Goal: Task Accomplishment & Management: Manage account settings

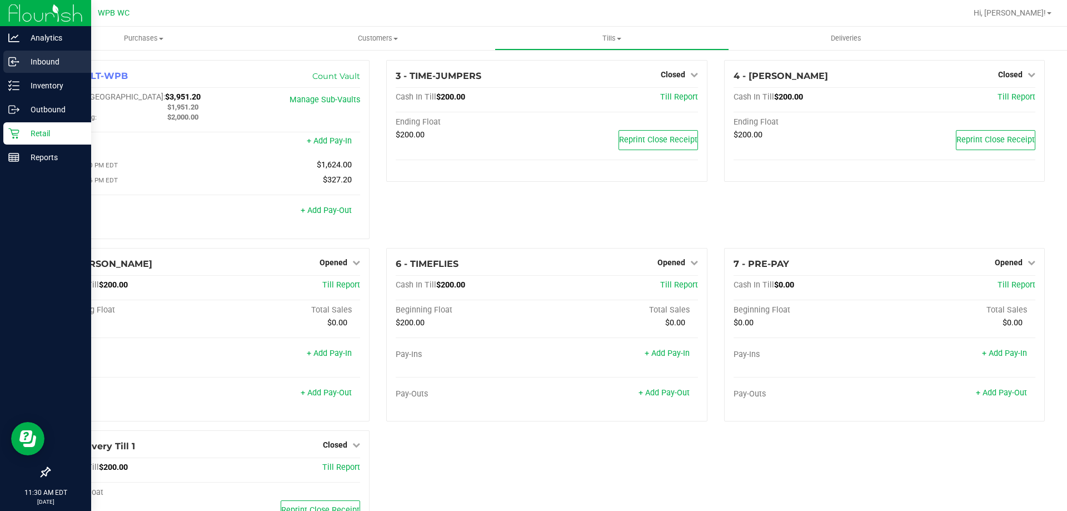
click at [12, 60] on icon at bounding box center [13, 61] width 11 height 11
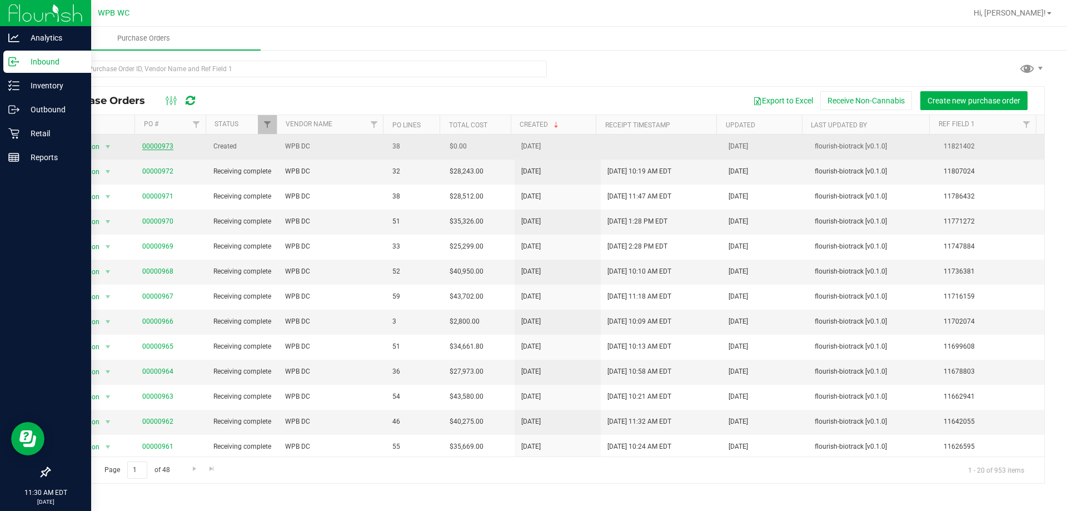
click at [163, 144] on link "00000973" at bounding box center [157, 146] width 31 height 8
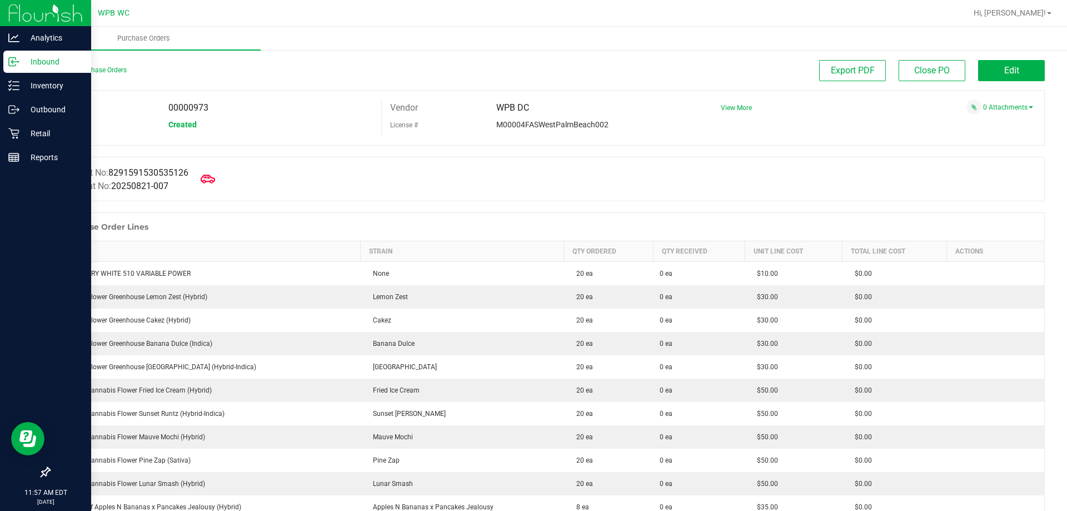
click at [220, 181] on span at bounding box center [208, 179] width 24 height 24
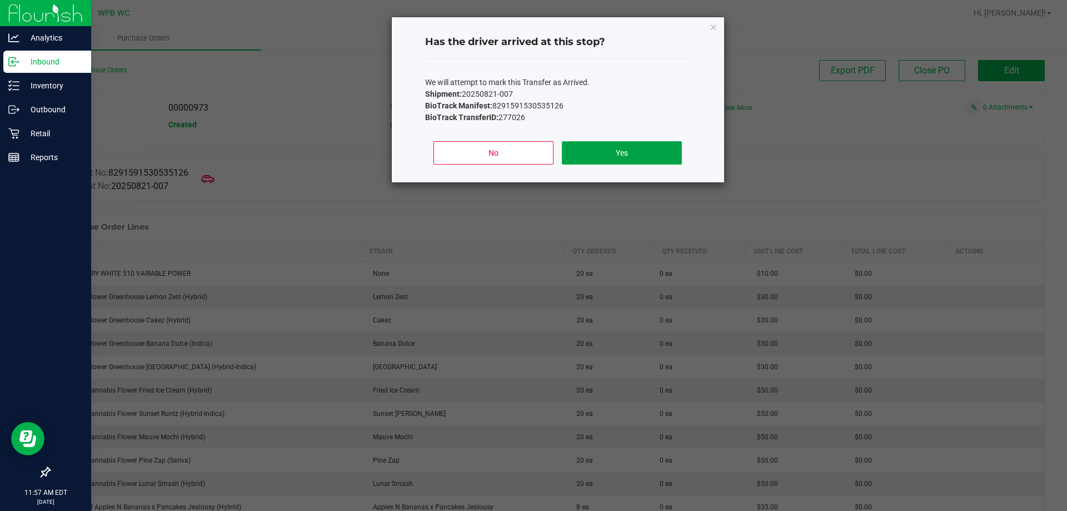
click at [648, 147] on button "Yes" at bounding box center [621, 152] width 119 height 23
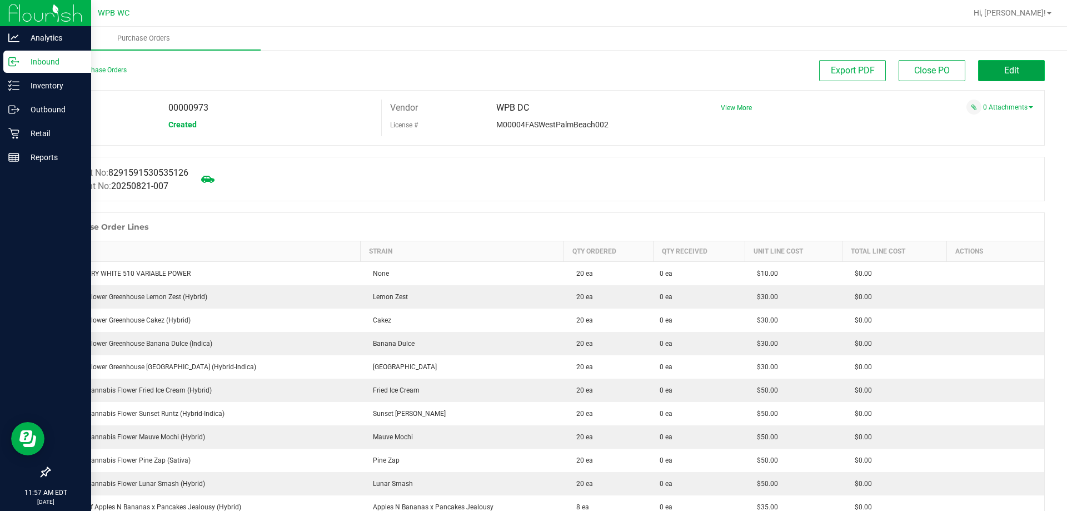
click at [1006, 75] on span "Edit" at bounding box center [1011, 70] width 15 height 11
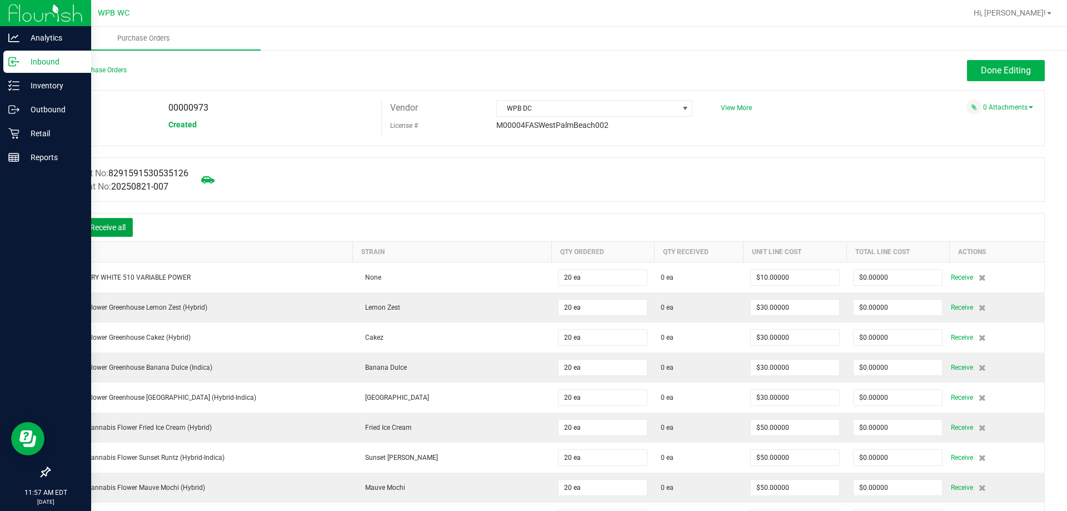
click at [116, 225] on button "Receive all" at bounding box center [108, 227] width 50 height 19
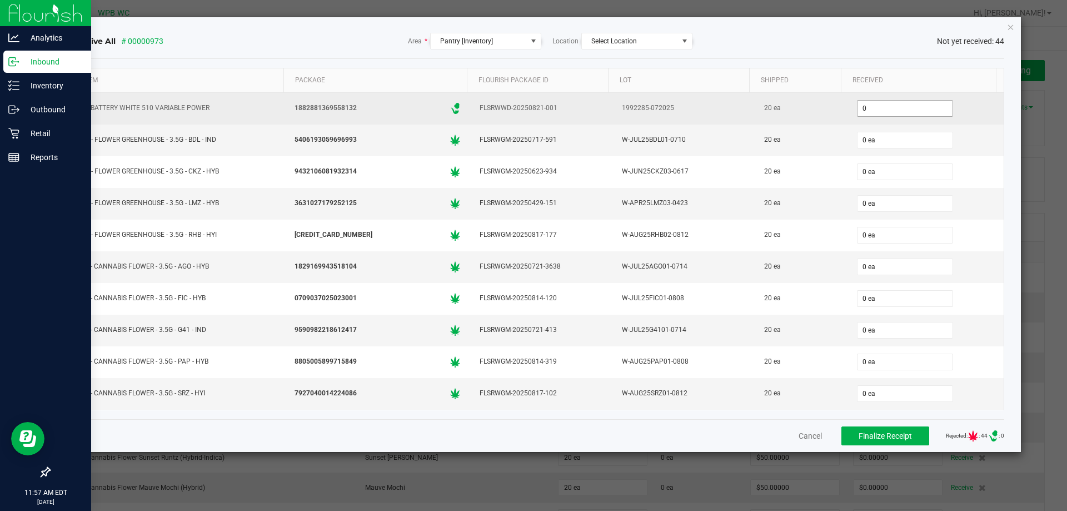
click at [863, 111] on input "0" at bounding box center [904, 109] width 95 height 16
type input "20 ea"
type input "20"
type input "0"
type input "20 ea"
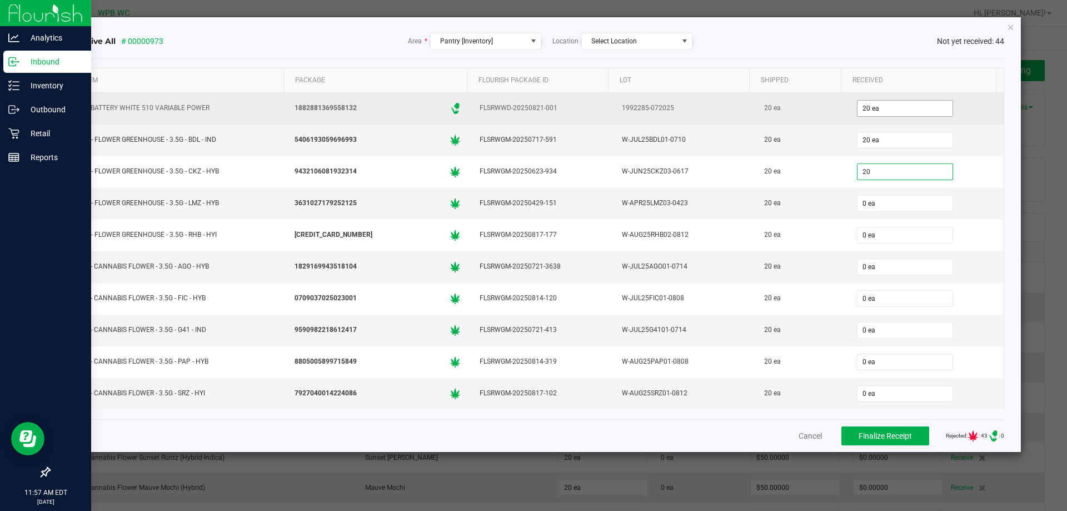
type input "20"
type input "0"
type input "20 ea"
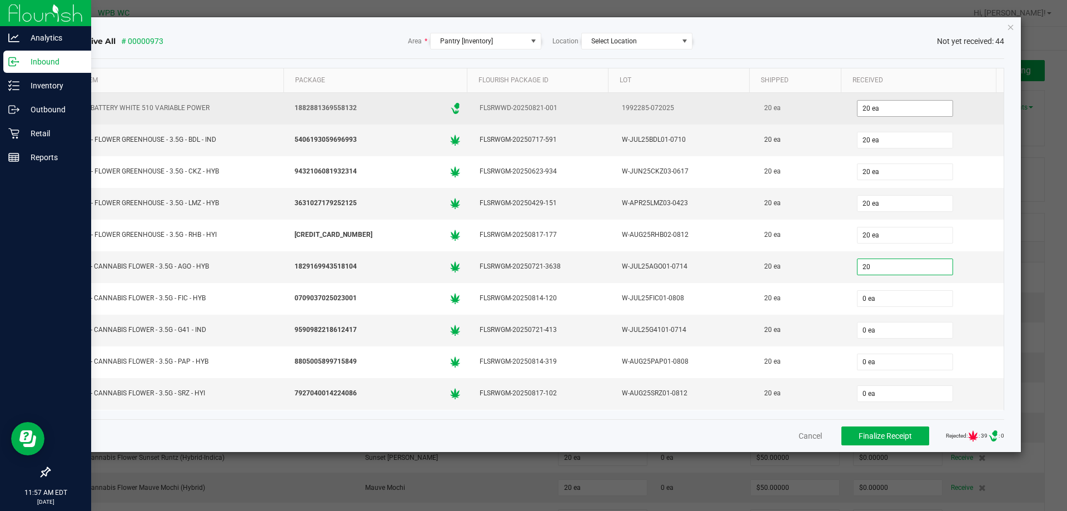
type input "20"
type input "0"
type input "20 ea"
type input "20"
type input "0"
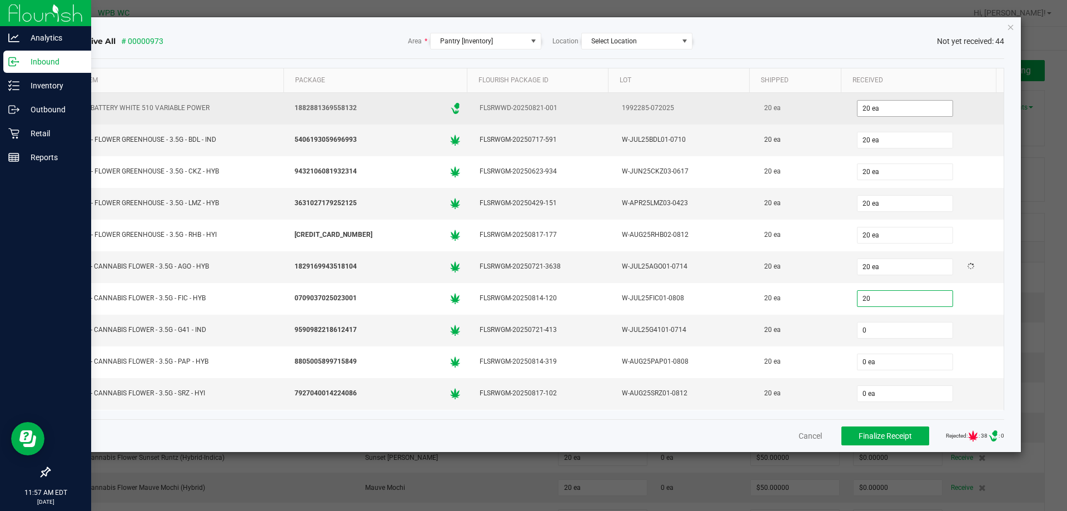
type input "20 ea"
type input "20"
type input "0"
type input "20 ea"
type input "20"
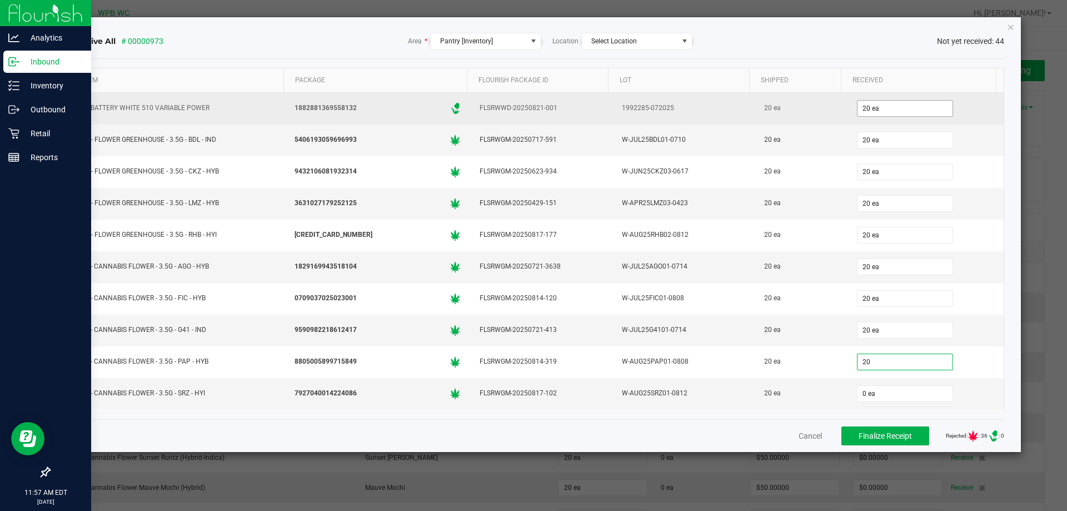
type input "0"
type input "20 ea"
type input "20"
type input "0"
type input "20 ea"
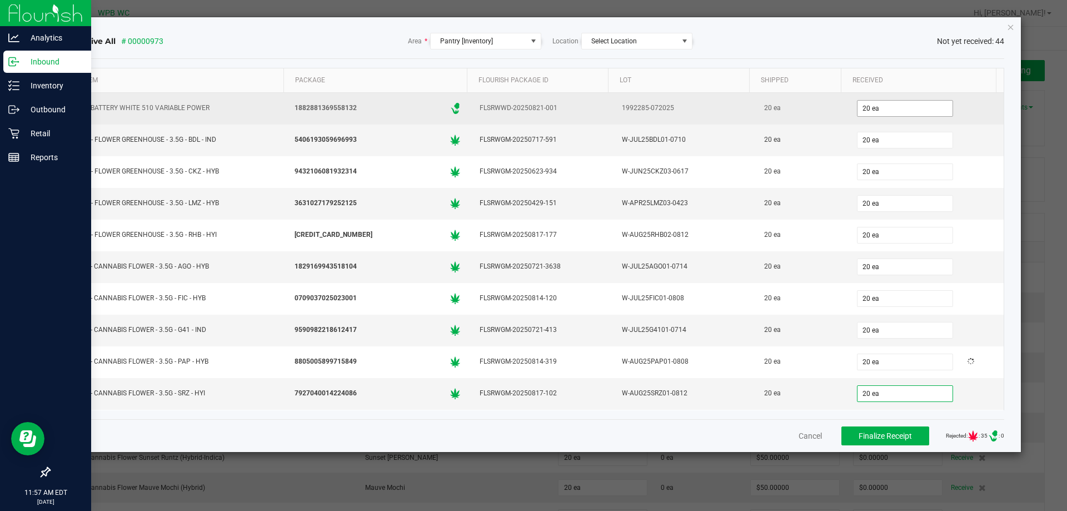
scroll to position [186, 0]
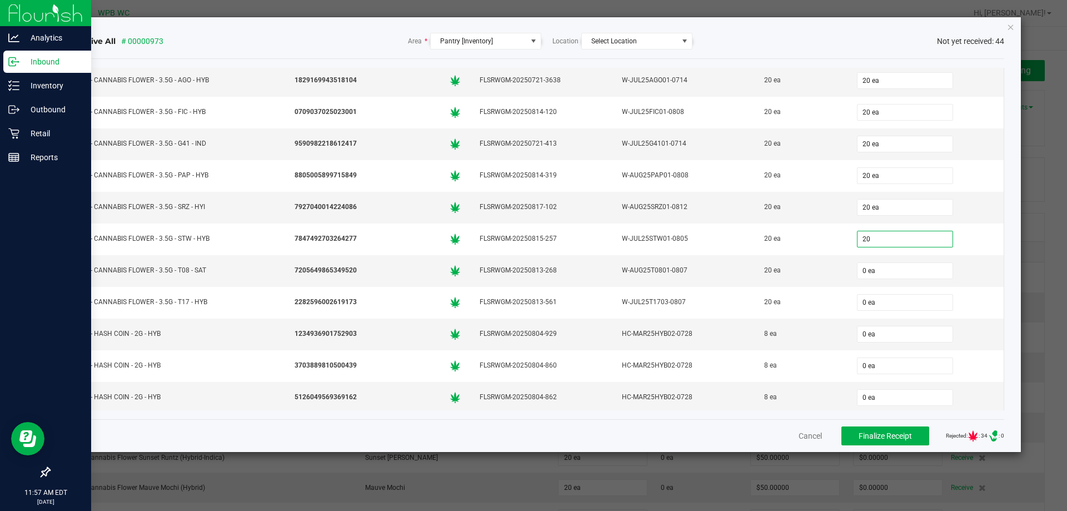
type input "20"
type input "0"
type input "20 ea"
type input "20"
type input "0"
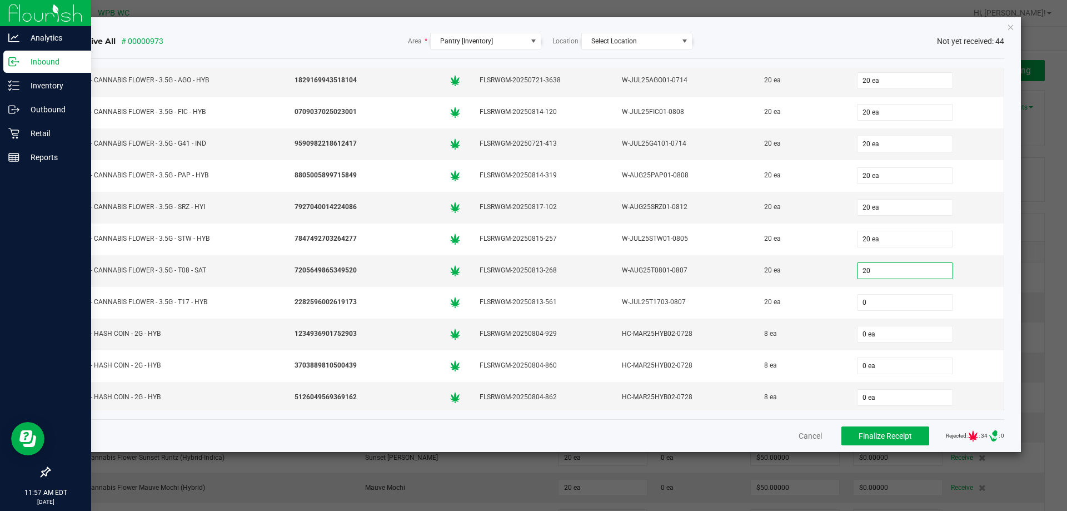
type input "20 ea"
type input "20"
type input "0"
type input "20 ea"
type input "8 ea"
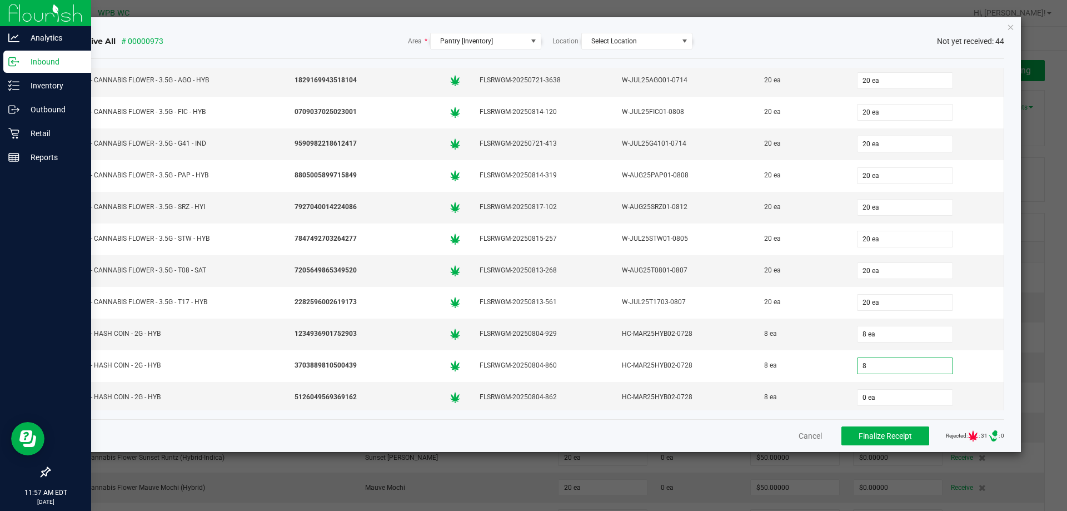
type input "8 ea"
type input "8"
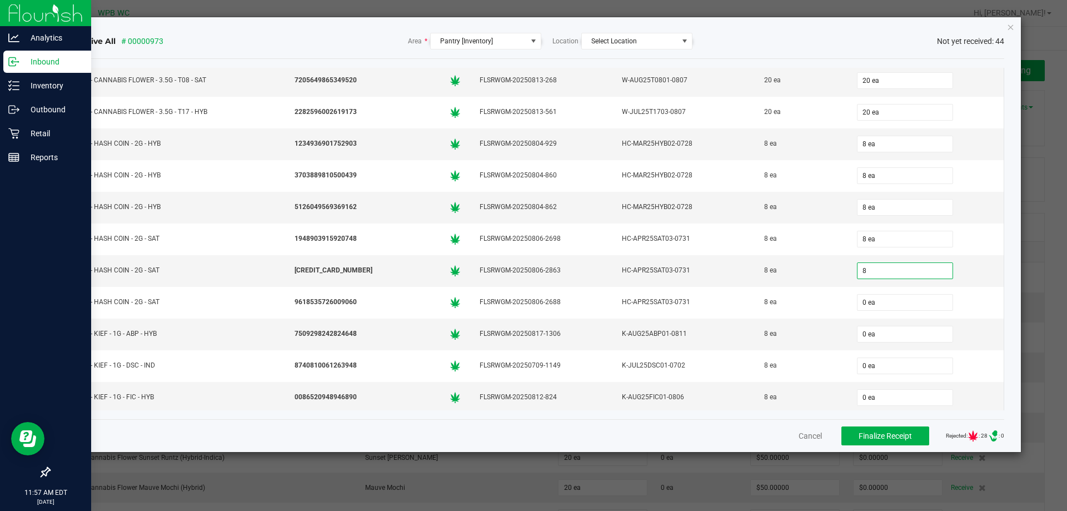
type input "0"
type input "8 ea"
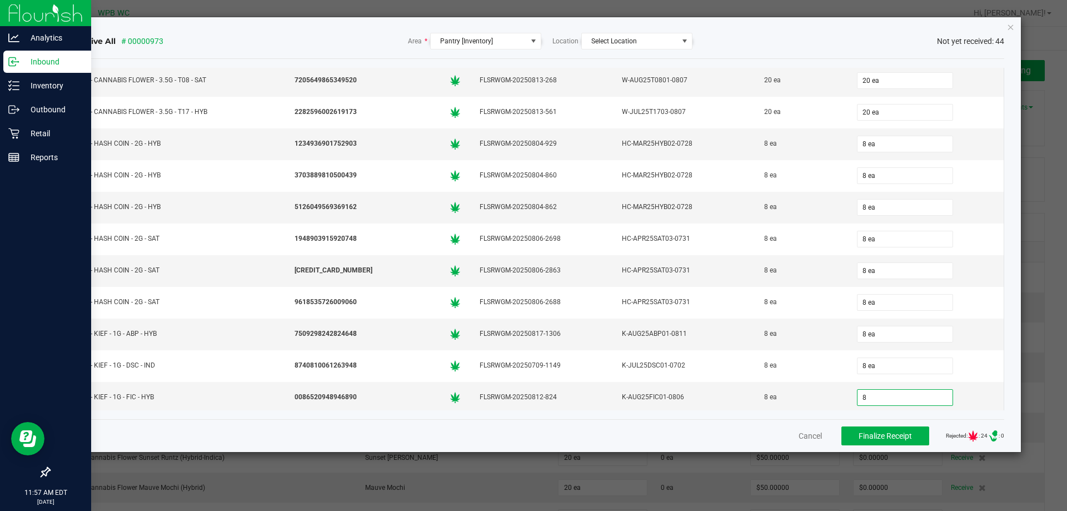
type input "8 ea"
type input "20 ea"
type input "25 ea"
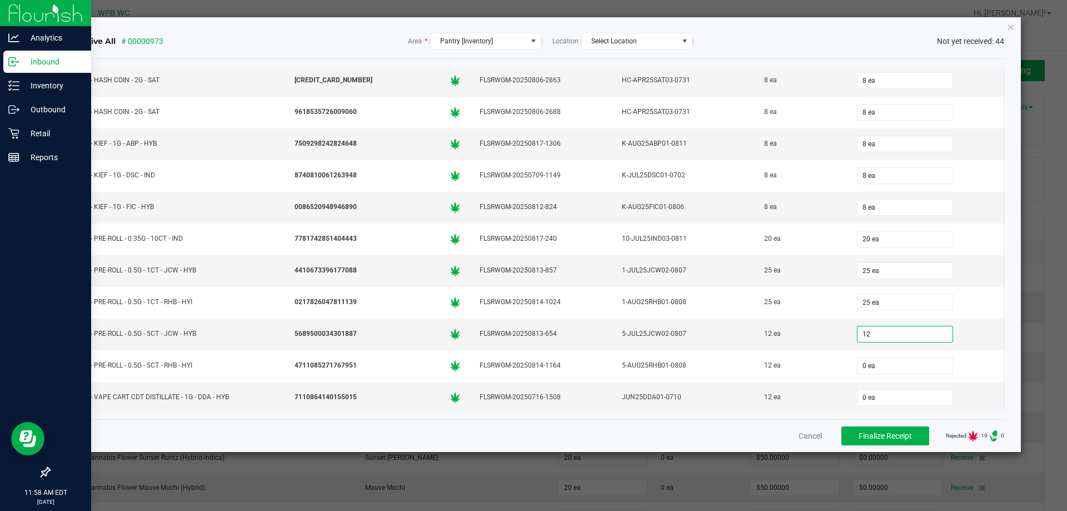
type input "12 ea"
type input "12"
type input "0"
type input "12 ea"
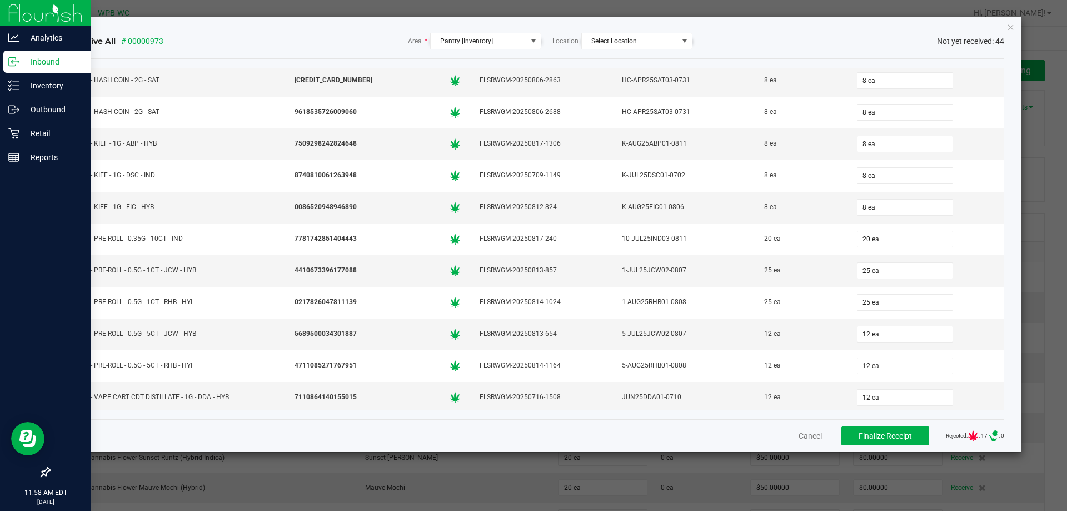
scroll to position [756, 0]
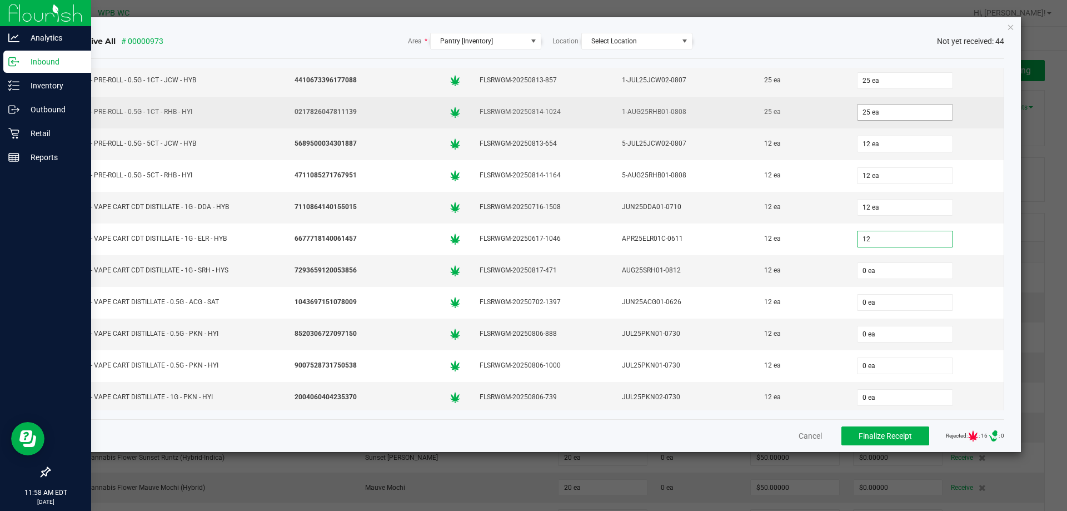
type input "12 ea"
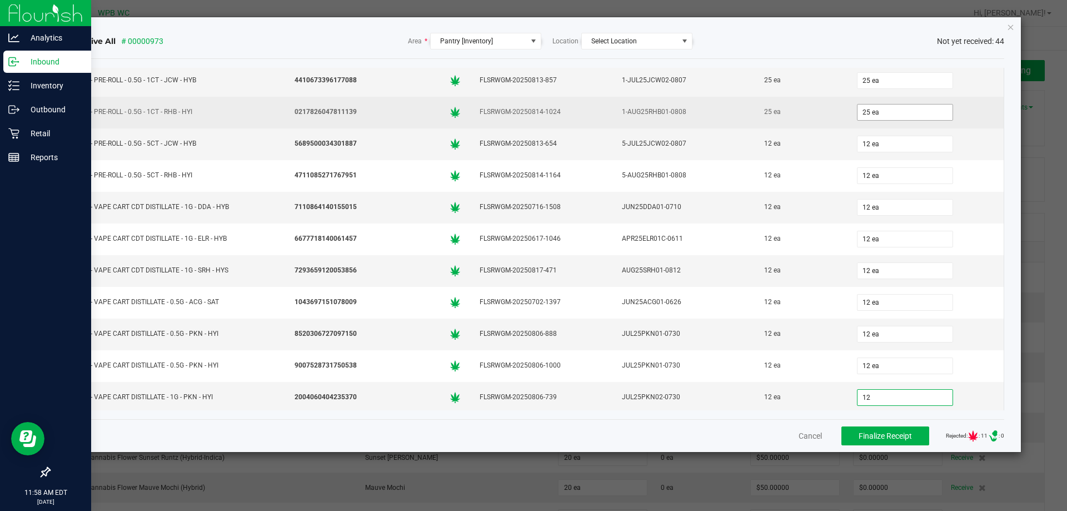
type input "12 ea"
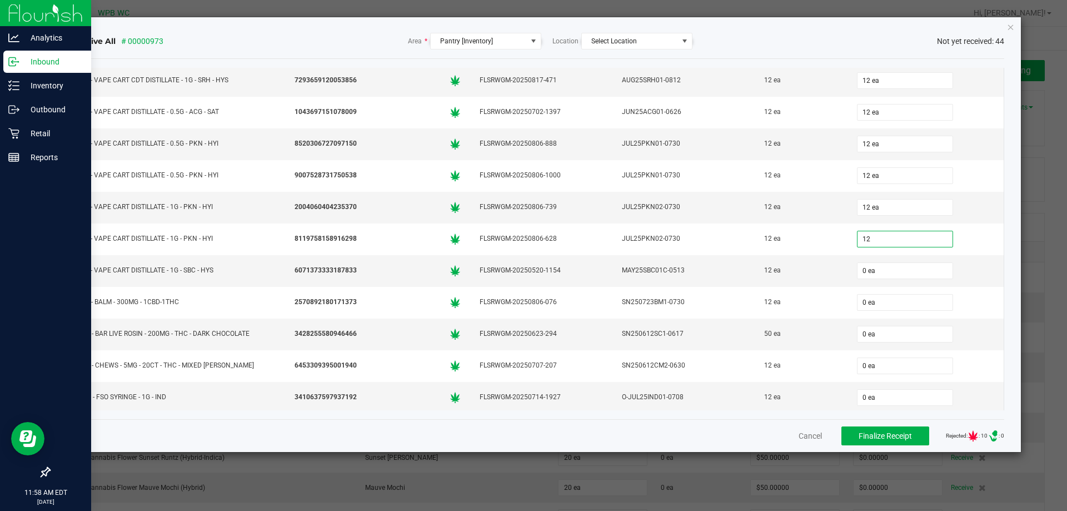
type input "12 ea"
type input "12"
type input "0"
type input "12 ea"
type input "12"
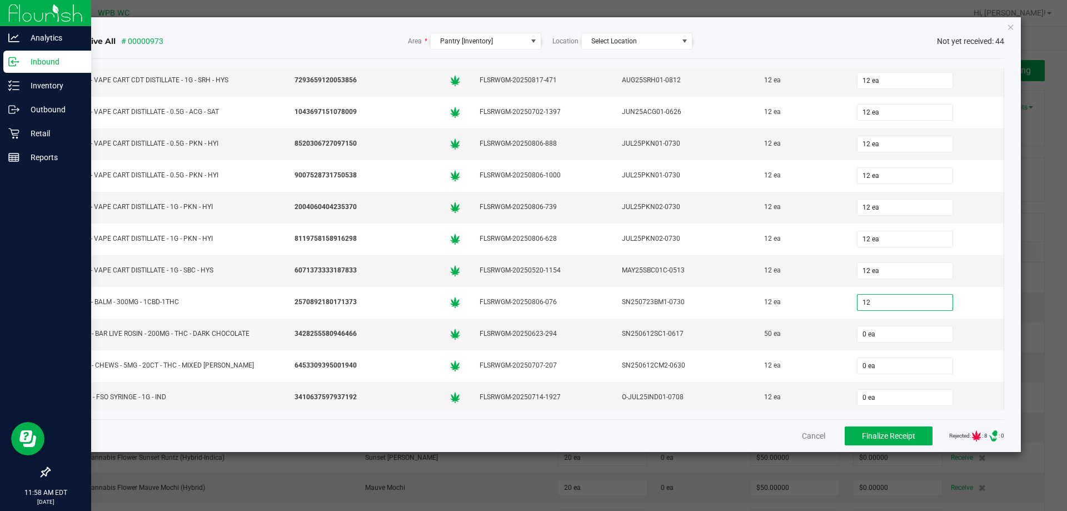
type input "0"
type input "12 ea"
type input "50 ea"
type input "12 ea"
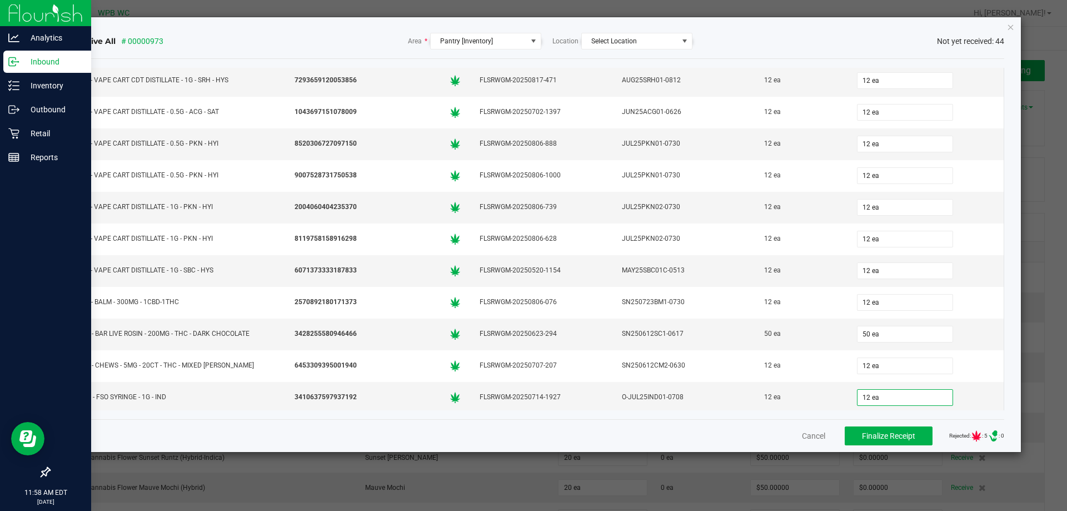
scroll to position [1076, 0]
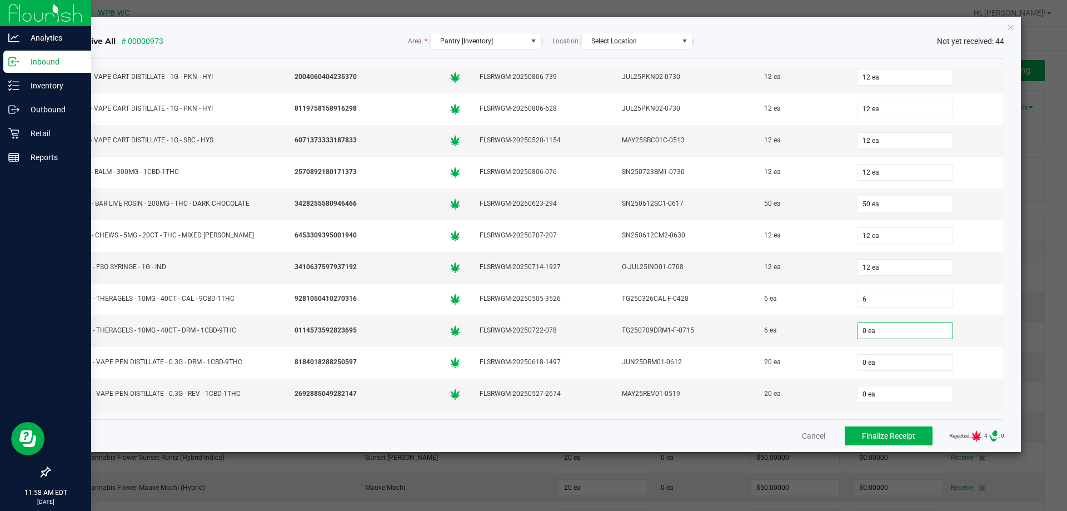
type input "6 ea"
type input "20 ea"
type input "20"
type input "20 ea"
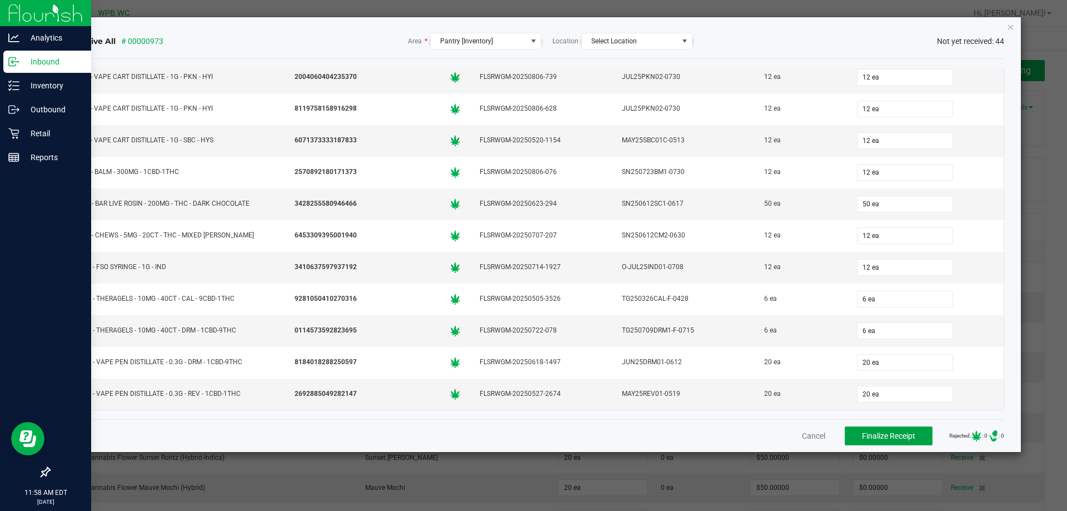
click at [891, 437] on span "Finalize Receipt" at bounding box center [888, 435] width 53 height 9
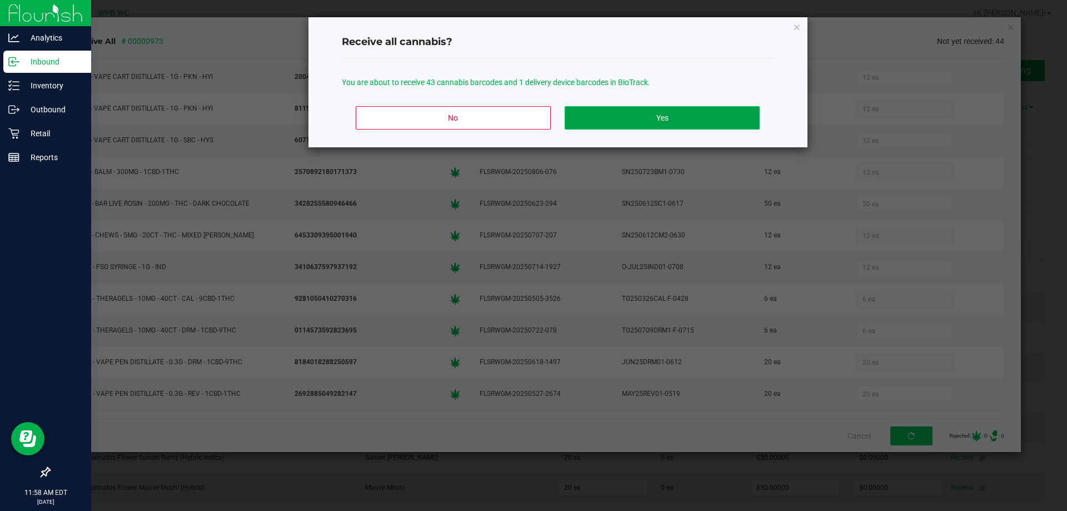
click at [657, 120] on button "Yes" at bounding box center [661, 117] width 194 height 23
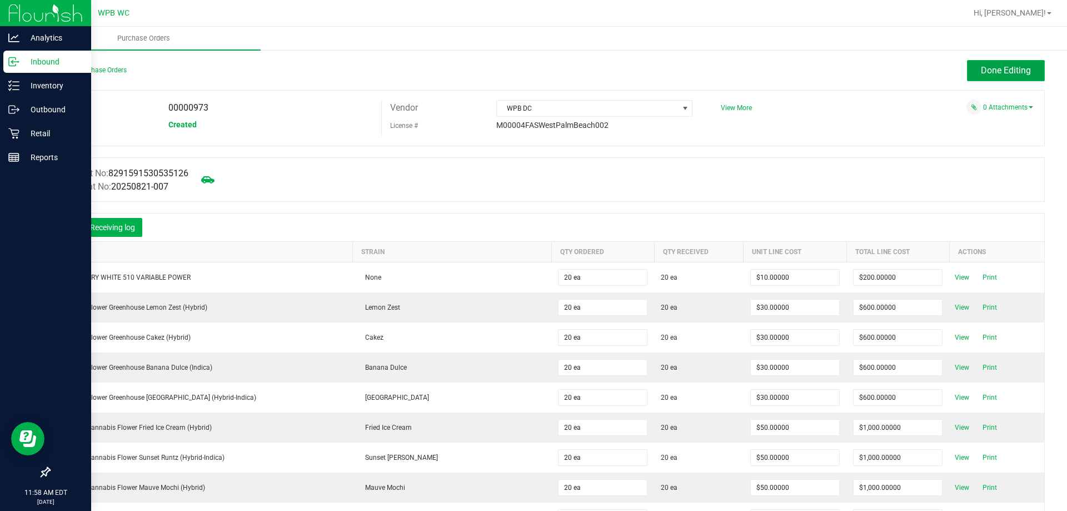
click at [987, 70] on span "Done Editing" at bounding box center [1006, 70] width 50 height 11
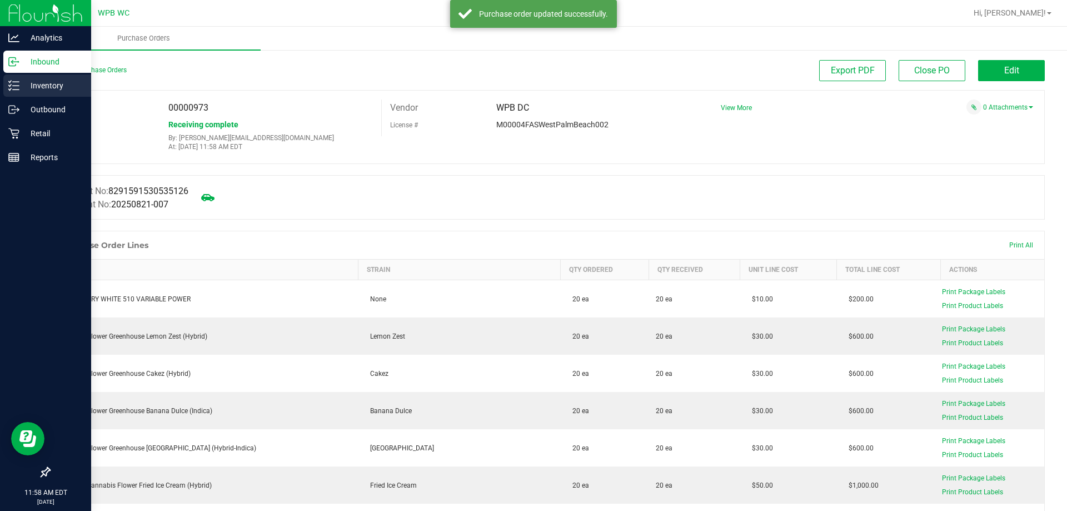
click at [38, 92] on p "Inventory" at bounding box center [52, 85] width 67 height 13
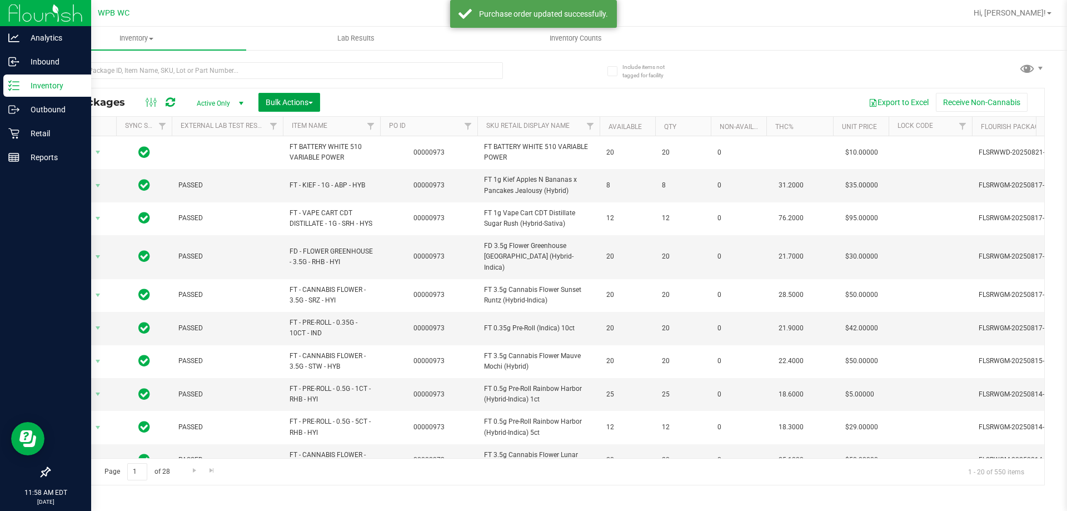
click at [315, 104] on button "Bulk Actions" at bounding box center [289, 102] width 62 height 19
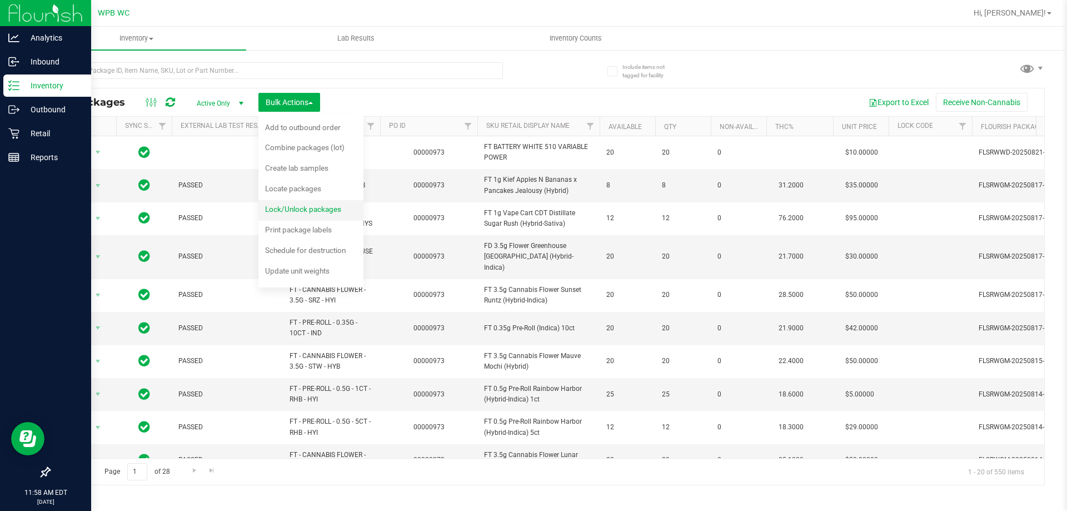
click at [294, 217] on div "Lock/Unlock packages" at bounding box center [310, 211] width 91 height 18
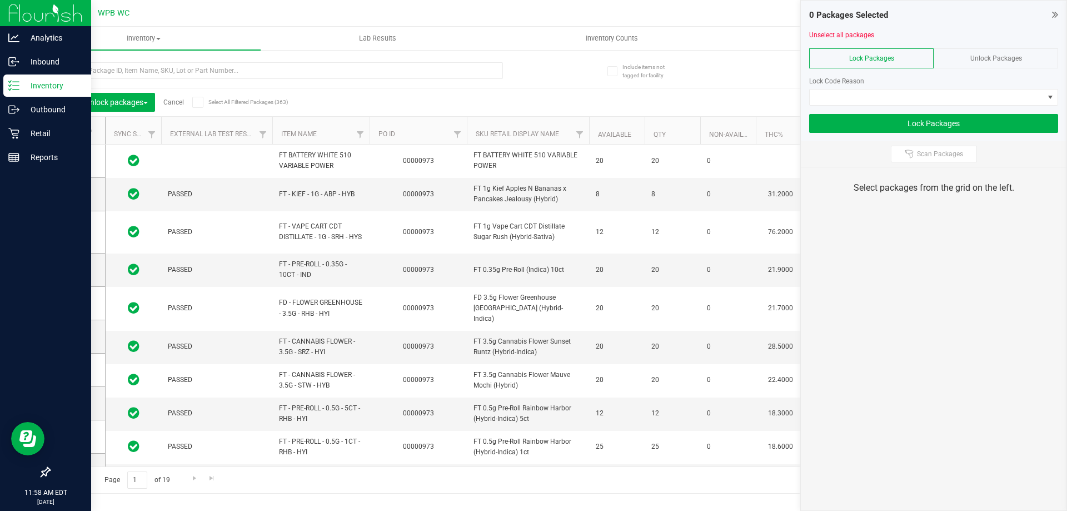
click at [414, 134] on th "PO ID" at bounding box center [417, 131] width 97 height 28
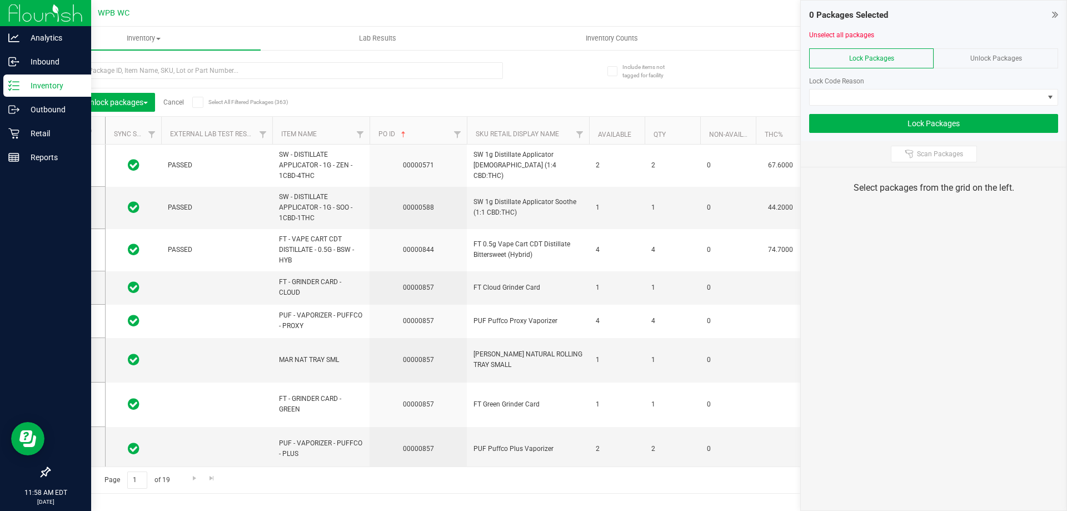
click at [414, 134] on th "PO ID" at bounding box center [417, 131] width 97 height 28
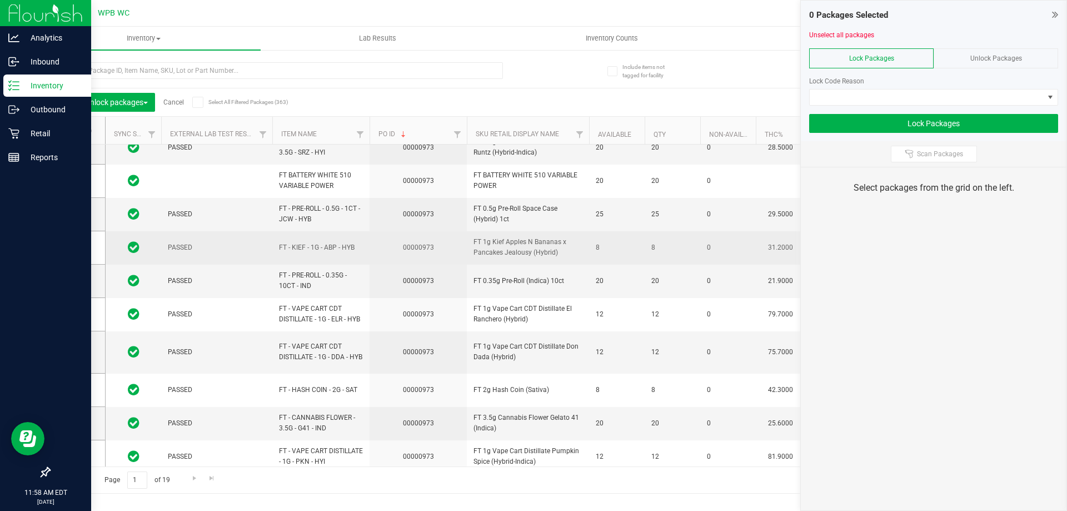
scroll to position [111, 0]
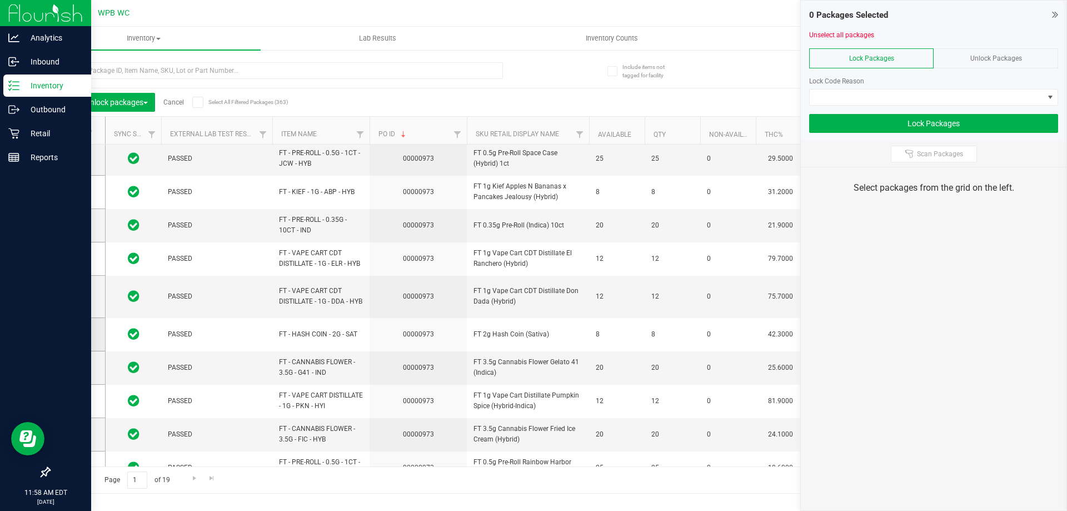
click at [76, 334] on icon at bounding box center [74, 334] width 7 height 0
click at [0, 0] on input "checkbox" at bounding box center [0, 0] width 0 height 0
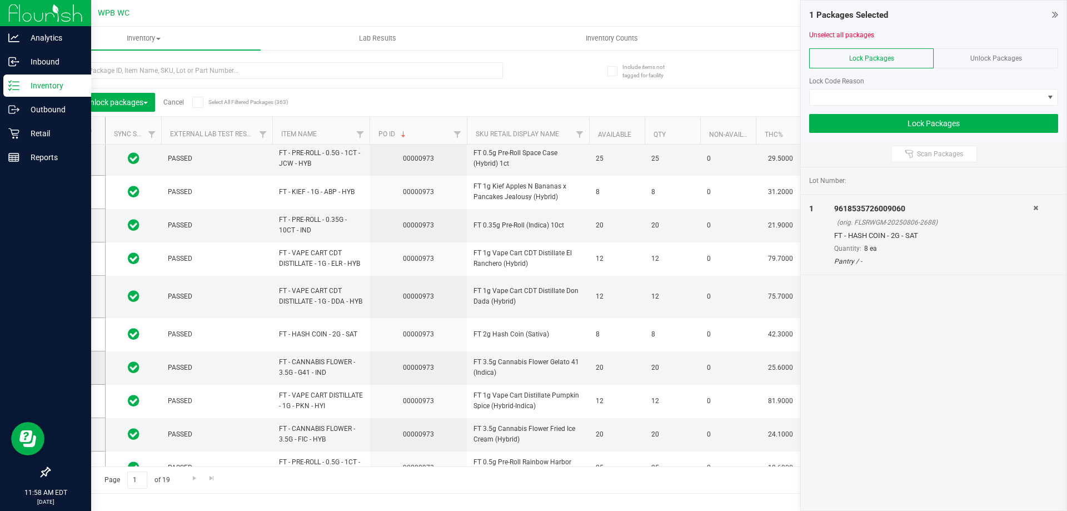
click at [77, 367] on icon at bounding box center [74, 367] width 7 height 0
click at [0, 0] on input "checkbox" at bounding box center [0, 0] width 0 height 0
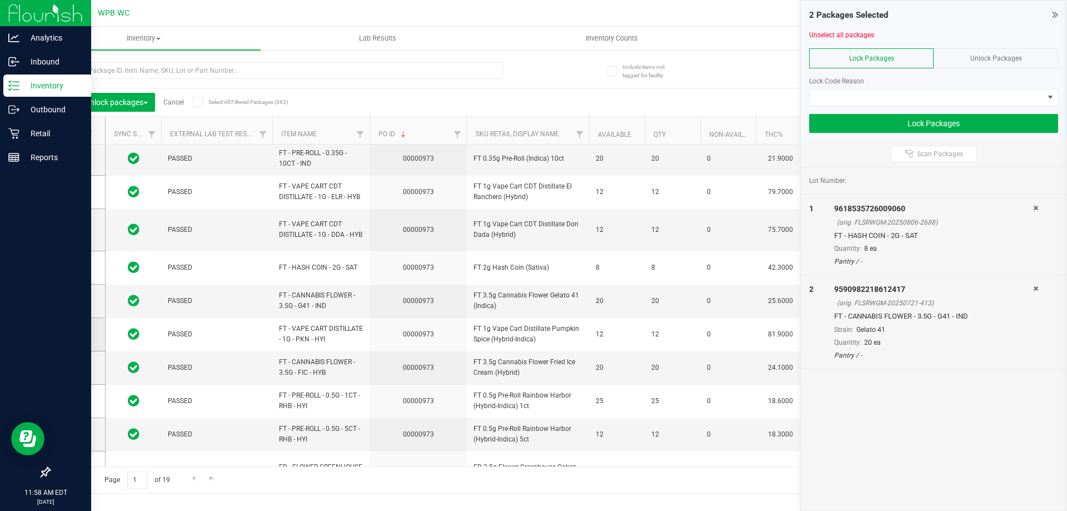
click at [76, 334] on icon at bounding box center [74, 334] width 7 height 0
click at [0, 0] on input "checkbox" at bounding box center [0, 0] width 0 height 0
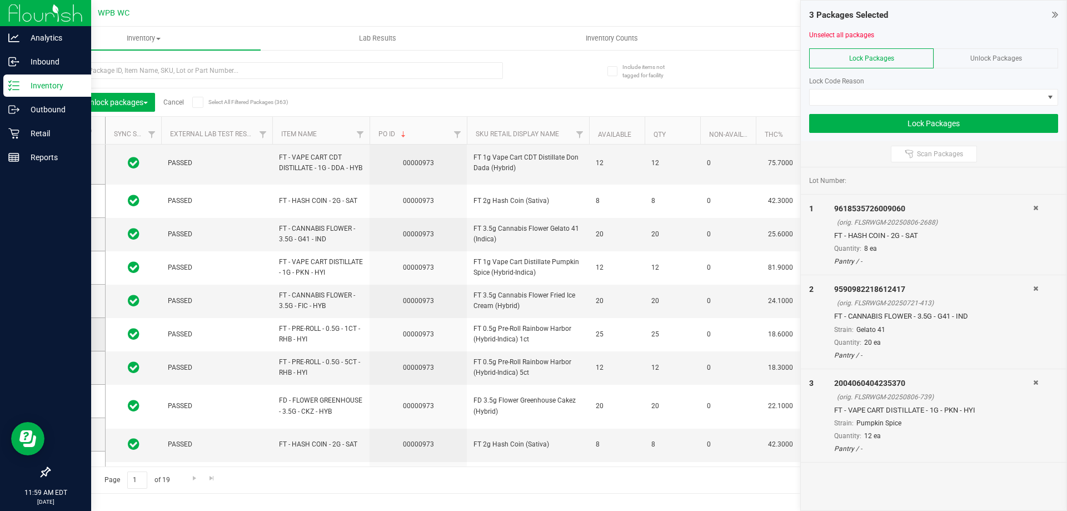
scroll to position [311, 0]
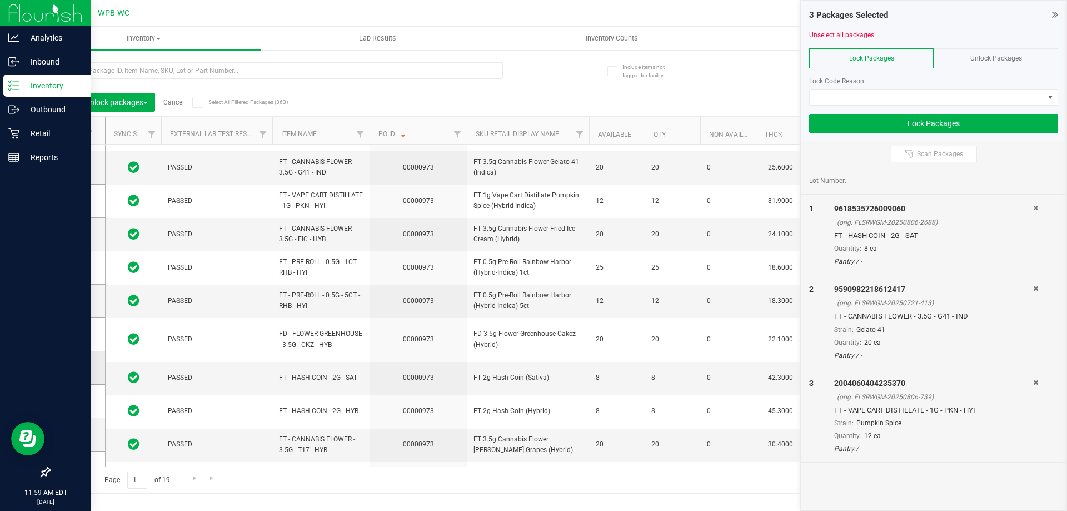
click at [71, 367] on icon at bounding box center [74, 367] width 7 height 0
click at [0, 0] on input "checkbox" at bounding box center [0, 0] width 0 height 0
click at [77, 401] on icon at bounding box center [74, 401] width 7 height 0
click at [0, 0] on input "checkbox" at bounding box center [0, 0] width 0 height 0
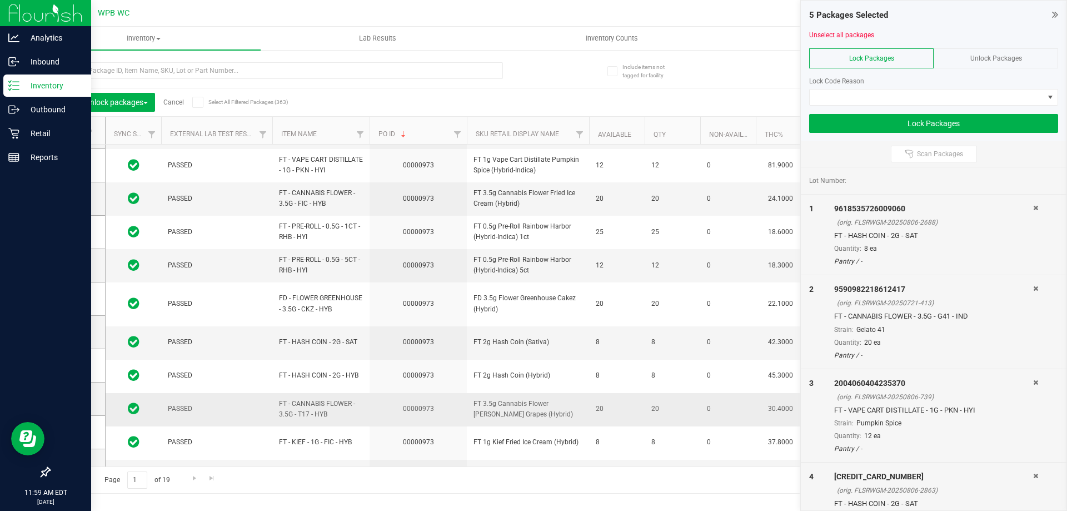
scroll to position [362, 0]
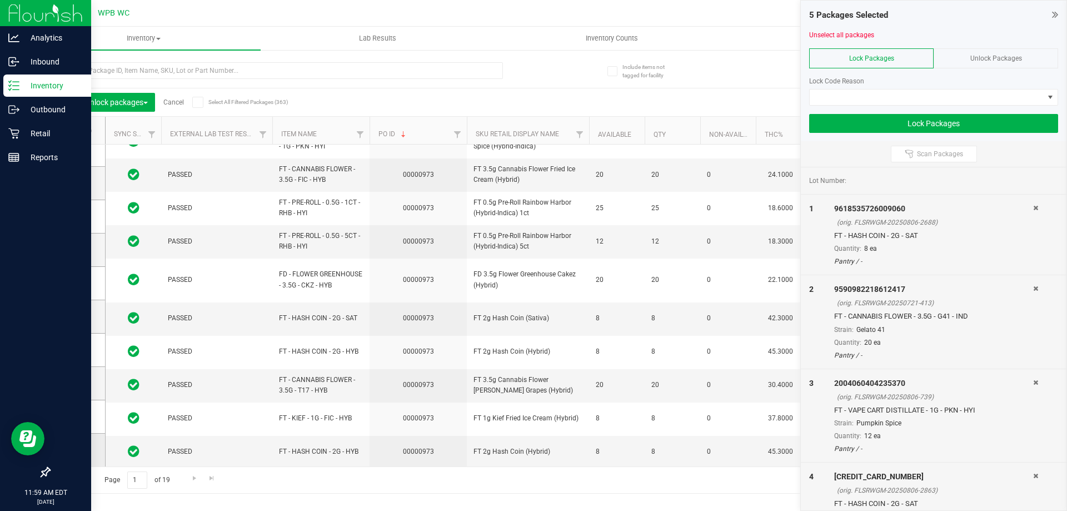
click at [77, 449] on icon at bounding box center [74, 449] width 7 height 0
click at [0, 0] on input "checkbox" at bounding box center [0, 0] width 0 height 0
click at [195, 481] on span "Go to the next page" at bounding box center [194, 477] width 9 height 9
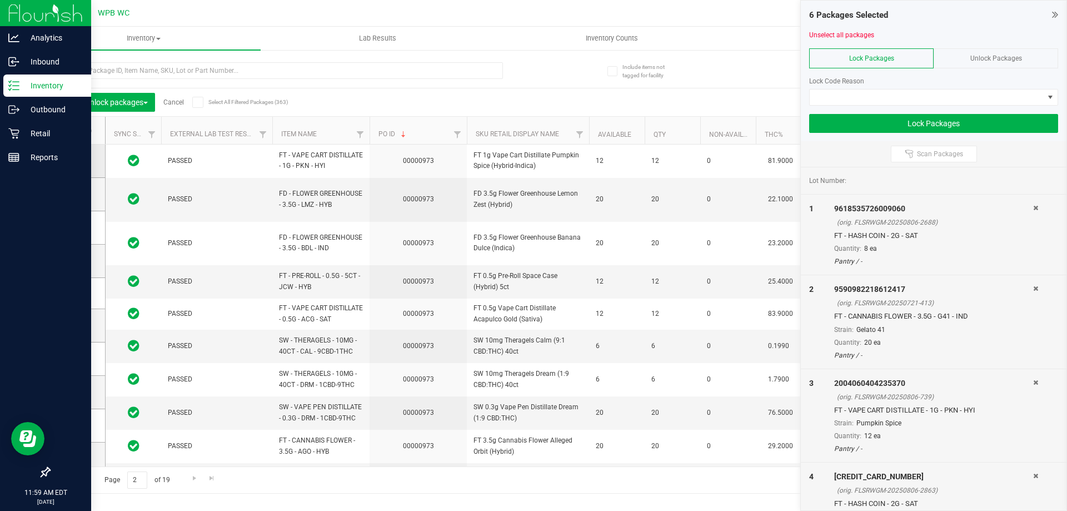
click at [72, 161] on icon at bounding box center [74, 161] width 7 height 0
click at [0, 0] on input "checkbox" at bounding box center [0, 0] width 0 height 0
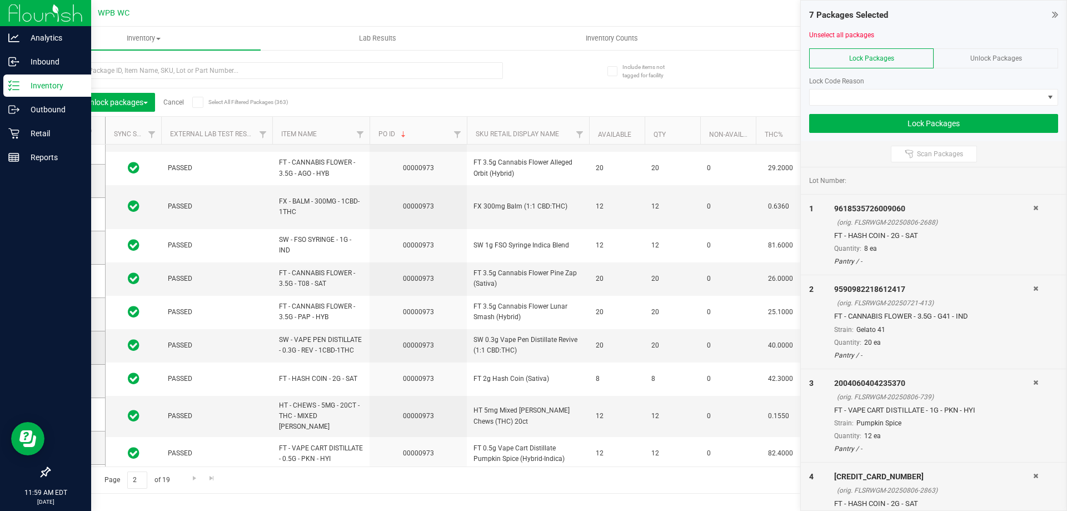
click at [76, 347] on icon at bounding box center [74, 347] width 7 height 0
click at [0, 0] on input "checkbox" at bounding box center [0, 0] width 0 height 0
click at [72, 419] on span at bounding box center [74, 413] width 11 height 11
click at [0, 0] on input "checkbox" at bounding box center [0, 0] width 0 height 0
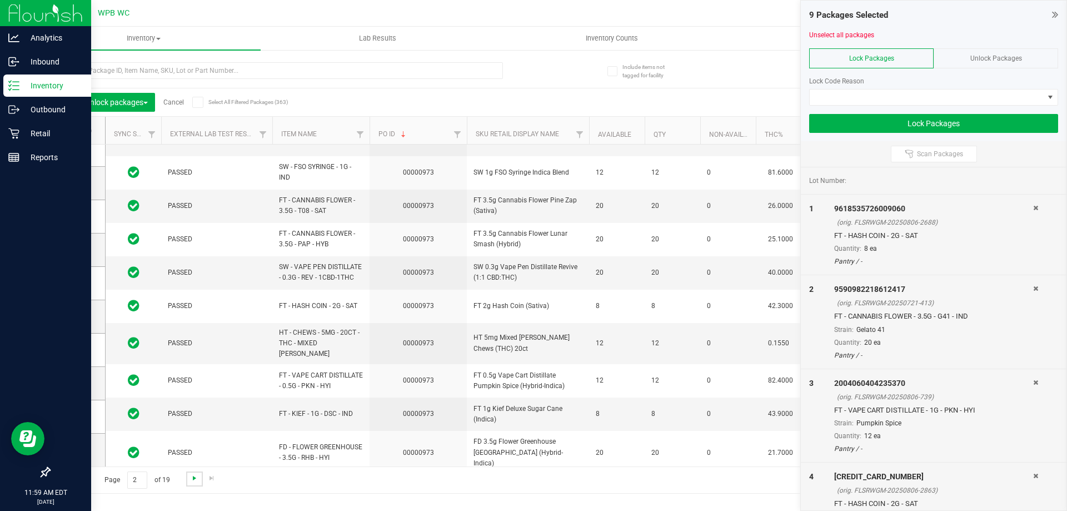
click at [192, 479] on span "Go to the next page" at bounding box center [194, 477] width 9 height 9
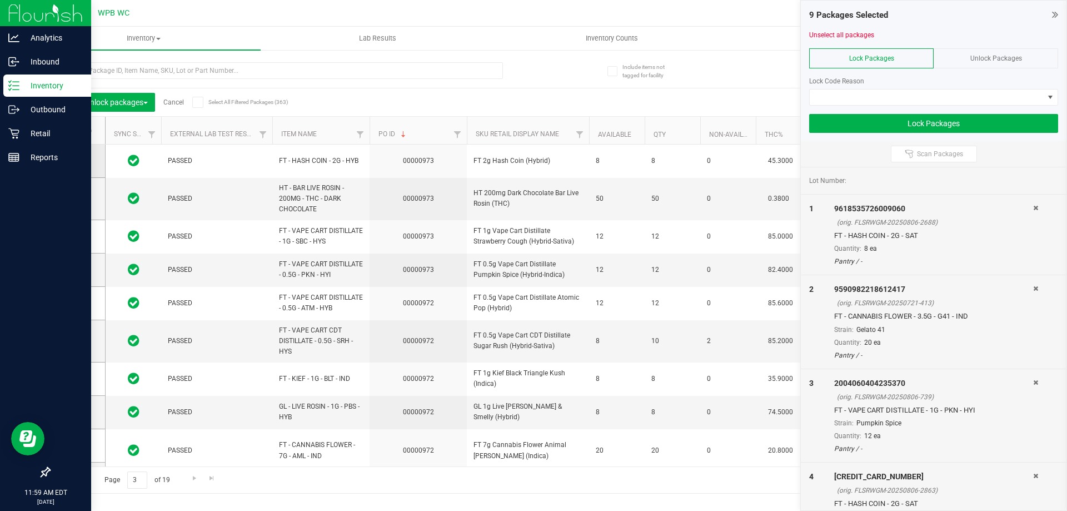
click at [76, 164] on span at bounding box center [74, 160] width 11 height 11
click at [0, 0] on input "checkbox" at bounding box center [0, 0] width 0 height 0
click at [81, 271] on label at bounding box center [77, 269] width 16 height 11
click at [0, 0] on input "checkbox" at bounding box center [0, 0] width 0 height 0
click at [82, 479] on span "Go to the previous page" at bounding box center [80, 477] width 9 height 9
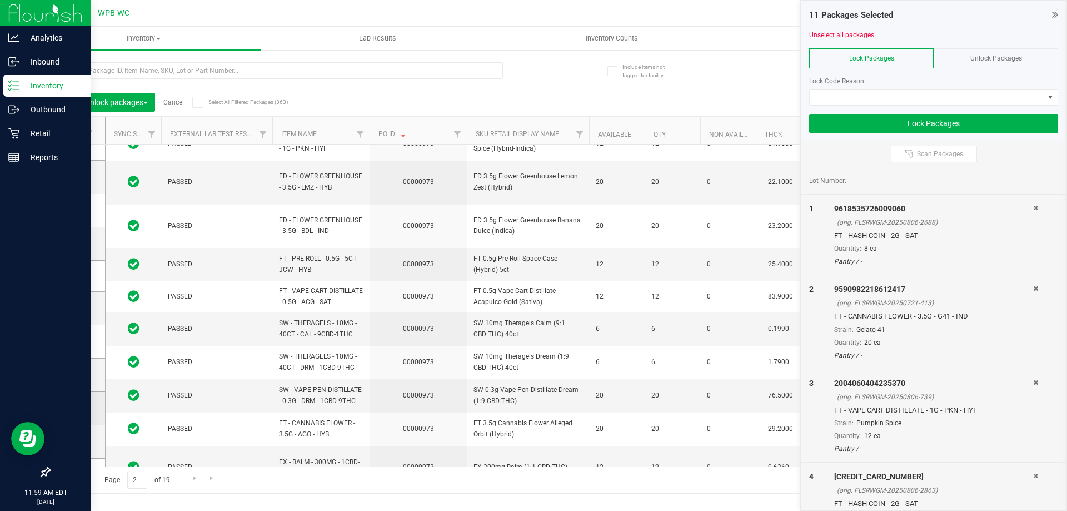
click at [82, 408] on label at bounding box center [77, 407] width 16 height 11
click at [0, 0] on input "checkbox" at bounding box center [0, 0] width 0 height 0
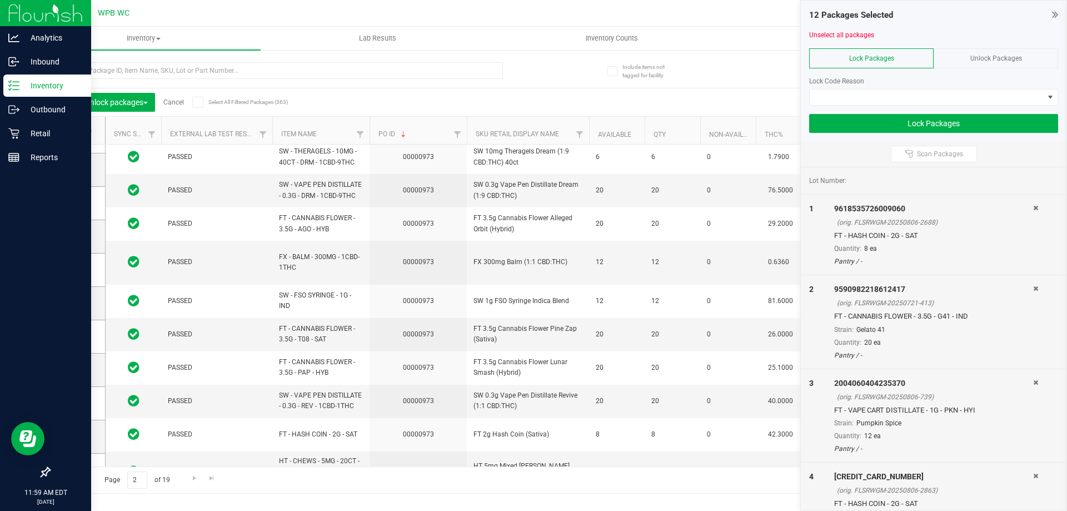
click at [78, 481] on span "Go to the previous page" at bounding box center [80, 477] width 9 height 9
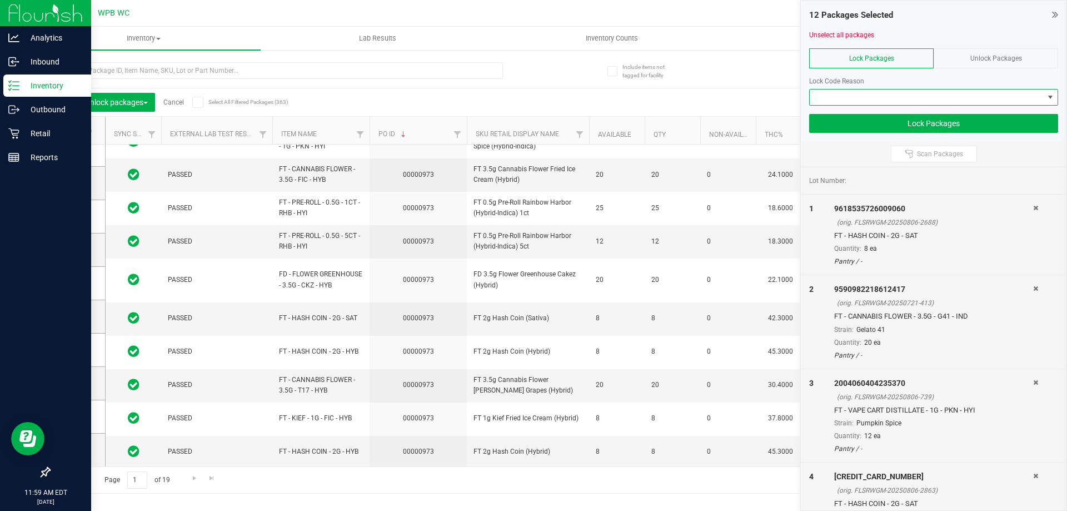
click at [872, 104] on span at bounding box center [926, 97] width 234 height 16
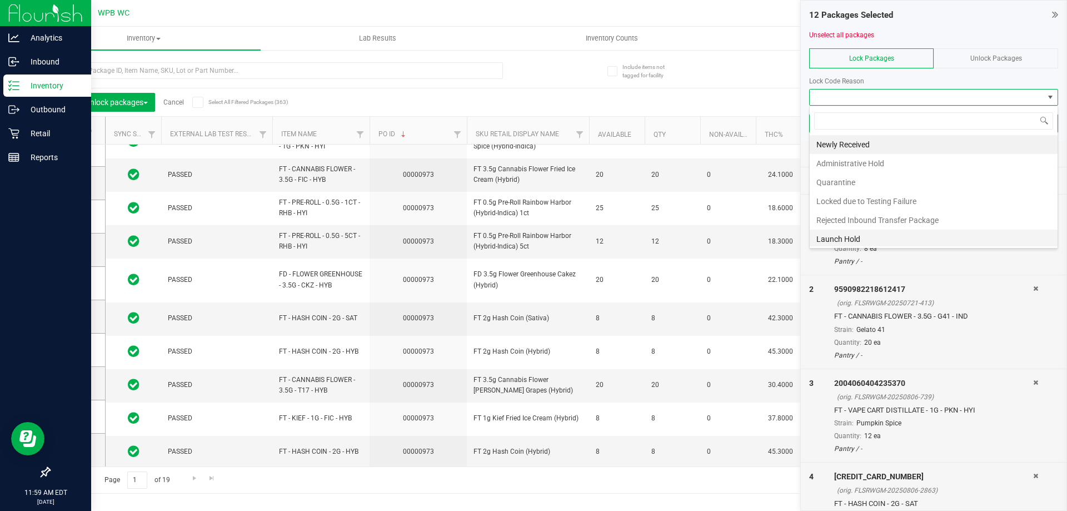
click at [864, 238] on li "Launch Hold" at bounding box center [933, 238] width 248 height 19
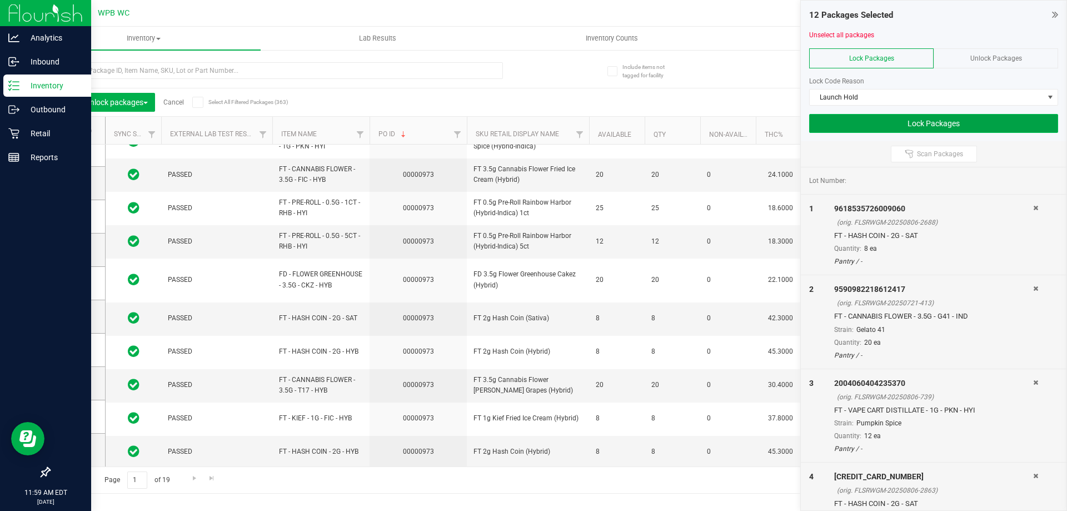
click at [926, 127] on button "Lock Packages" at bounding box center [933, 123] width 249 height 19
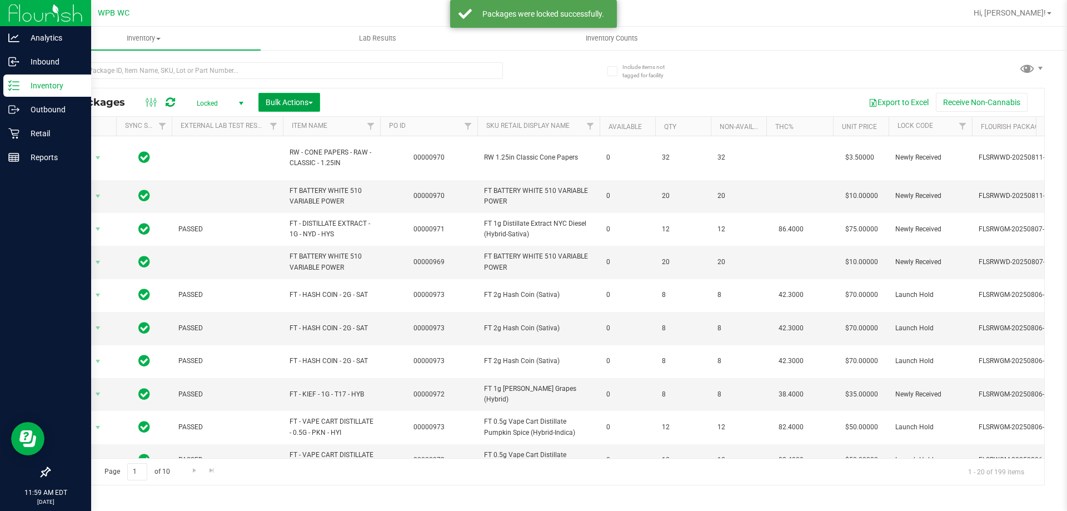
click at [271, 103] on span "Bulk Actions" at bounding box center [289, 102] width 47 height 9
click at [322, 213] on span "Lock/Unlock packages" at bounding box center [303, 208] width 76 height 9
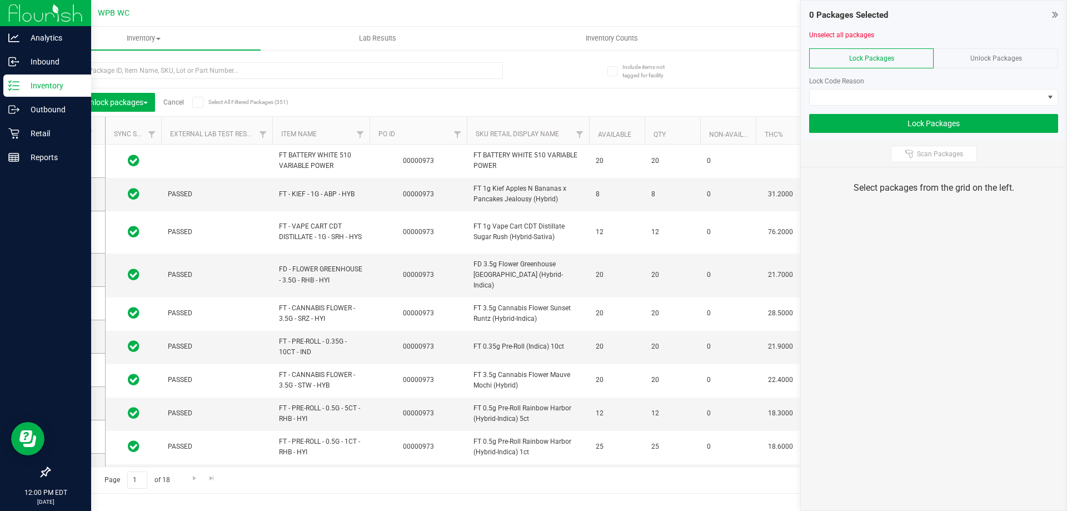
click at [408, 129] on th "PO ID" at bounding box center [417, 131] width 97 height 28
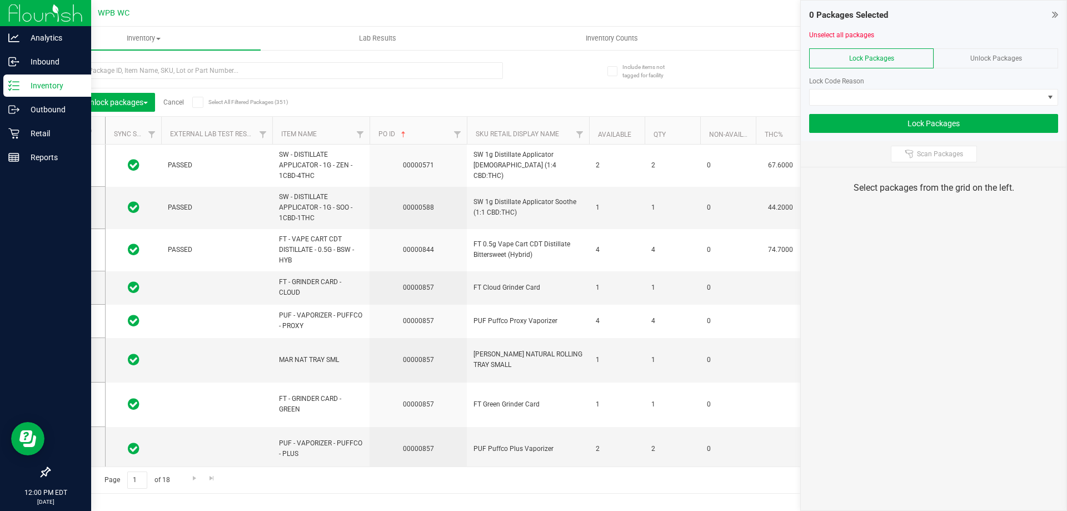
click at [408, 129] on th "PO ID" at bounding box center [417, 131] width 97 height 28
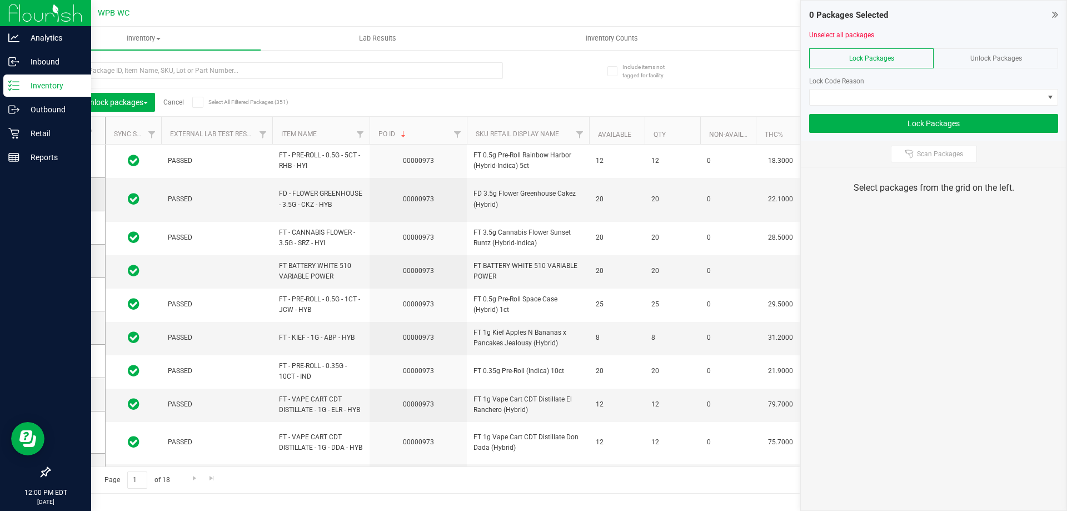
click at [71, 194] on icon at bounding box center [74, 194] width 7 height 0
click at [0, 0] on input "checkbox" at bounding box center [0, 0] width 0 height 0
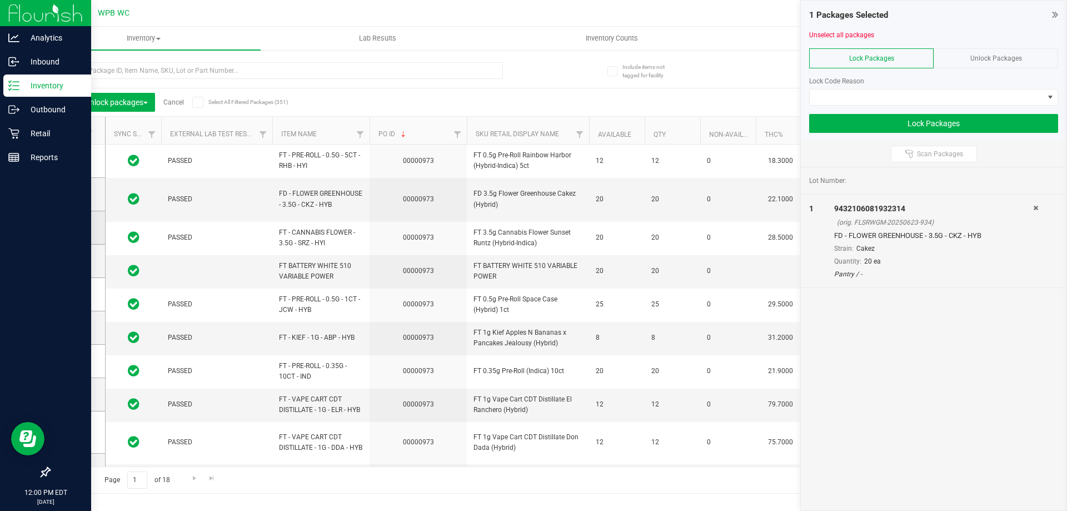
click at [74, 227] on icon at bounding box center [74, 227] width 7 height 0
click at [0, 0] on input "checkbox" at bounding box center [0, 0] width 0 height 0
click at [74, 261] on icon at bounding box center [74, 261] width 7 height 0
click at [0, 0] on input "checkbox" at bounding box center [0, 0] width 0 height 0
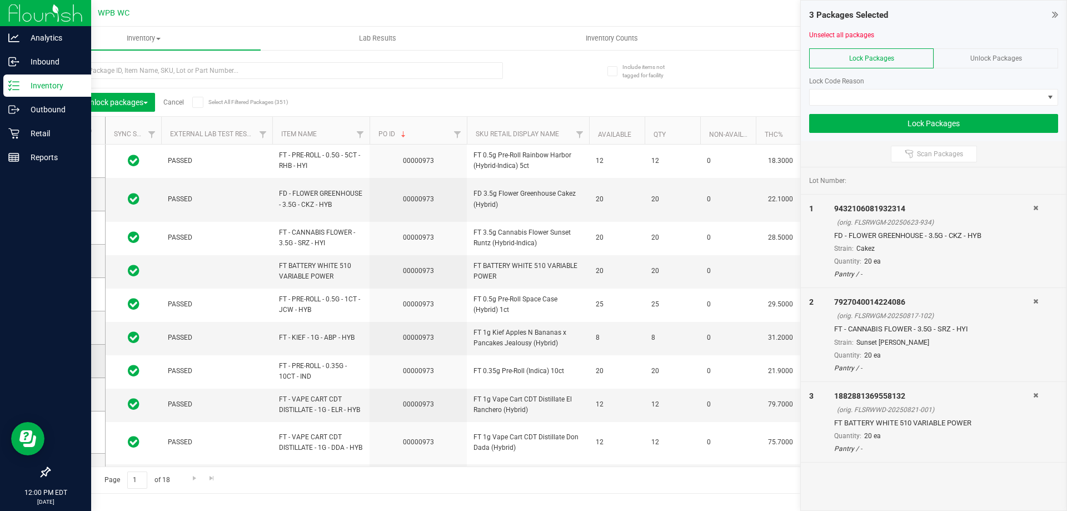
click at [81, 363] on label at bounding box center [77, 360] width 16 height 11
click at [0, 0] on input "checkbox" at bounding box center [0, 0] width 0 height 0
click at [72, 394] on icon at bounding box center [74, 394] width 7 height 0
click at [0, 0] on input "checkbox" at bounding box center [0, 0] width 0 height 0
click at [79, 428] on span at bounding box center [74, 431] width 11 height 11
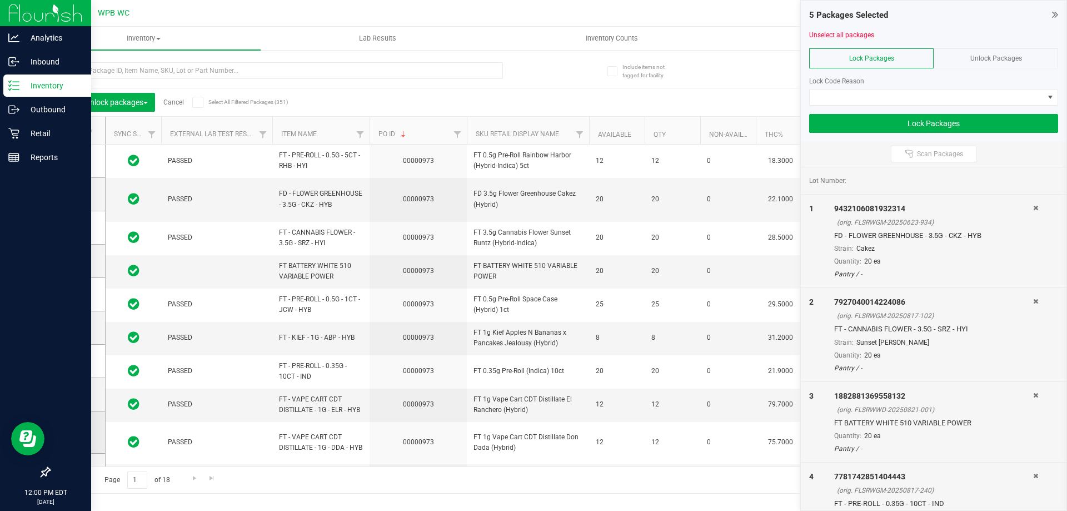
click at [0, 0] on input "checkbox" at bounding box center [0, 0] width 0 height 0
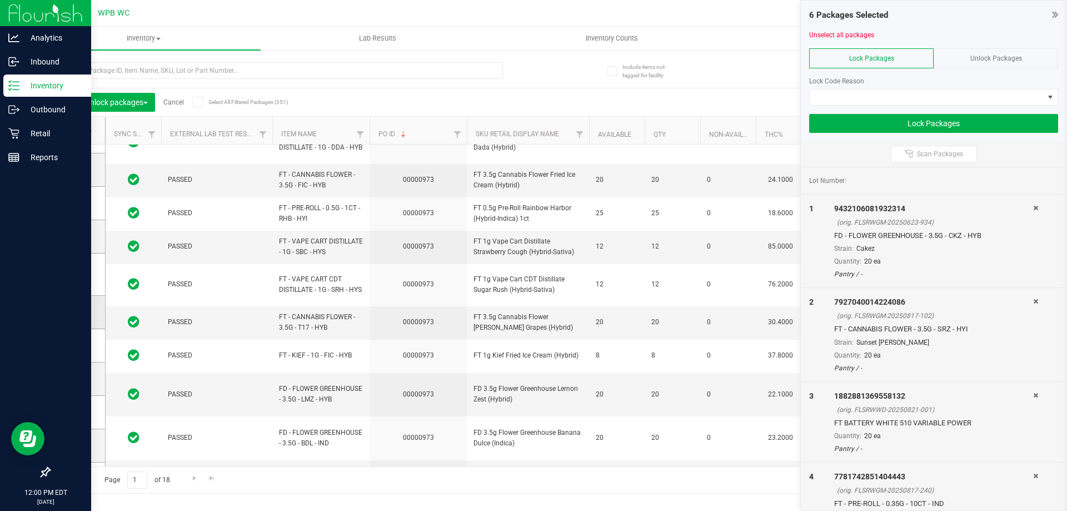
click at [76, 312] on icon at bounding box center [74, 312] width 7 height 0
click at [0, 0] on input "checkbox" at bounding box center [0, 0] width 0 height 0
click at [76, 378] on icon at bounding box center [74, 378] width 7 height 0
click at [0, 0] on input "checkbox" at bounding box center [0, 0] width 0 height 0
click at [76, 412] on icon at bounding box center [74, 412] width 7 height 0
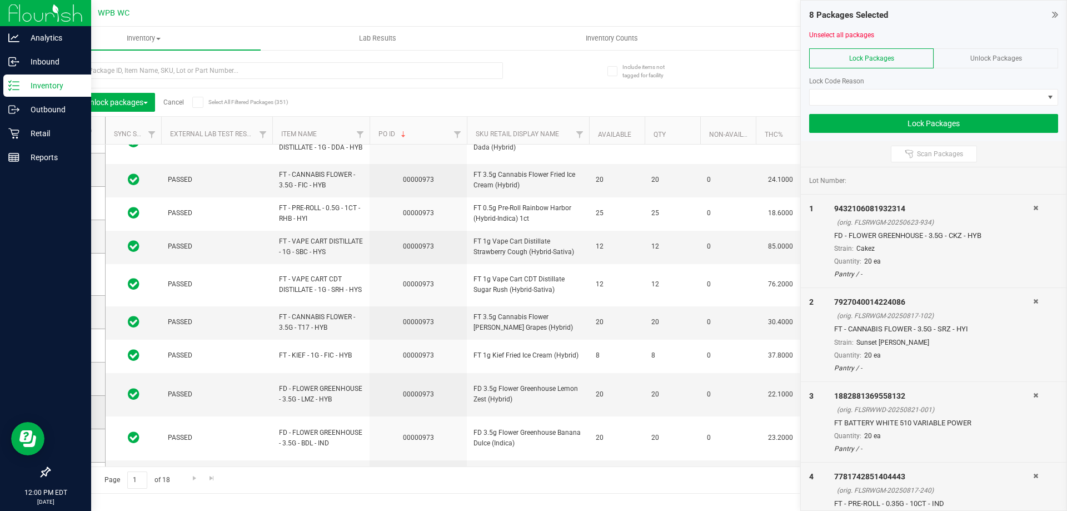
click at [0, 0] on input "checkbox" at bounding box center [0, 0] width 0 height 0
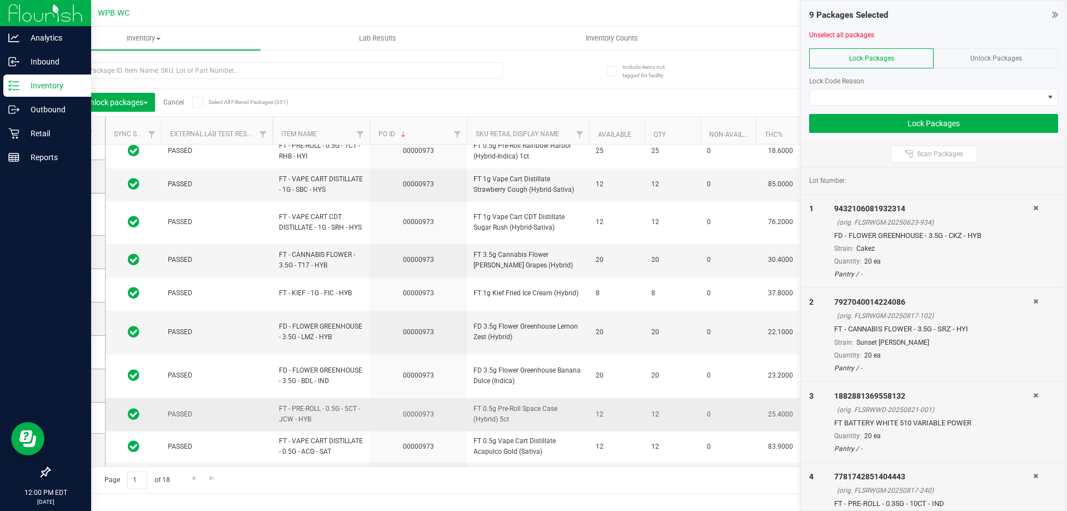
scroll to position [368, 0]
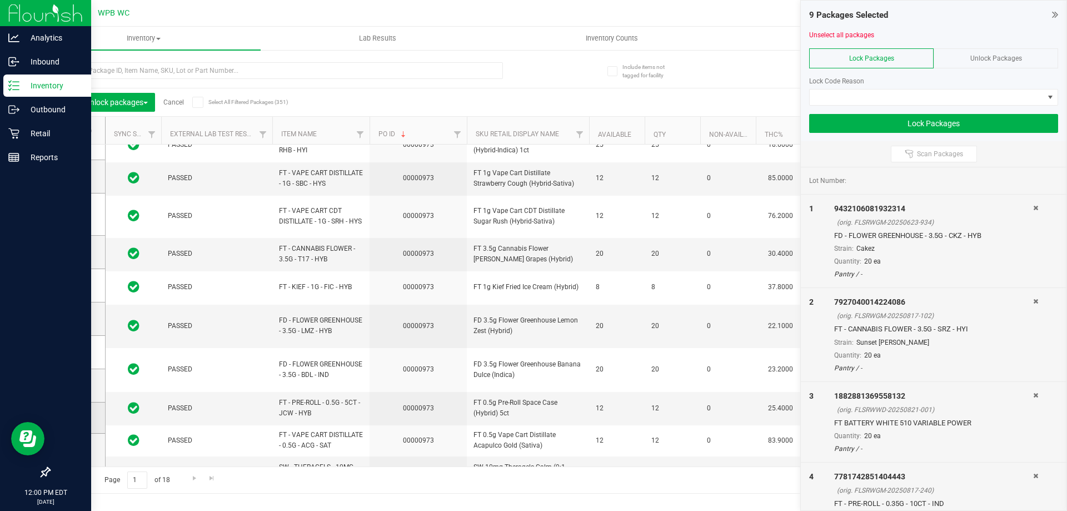
click at [74, 417] on icon at bounding box center [74, 417] width 7 height 0
click at [0, 0] on input "checkbox" at bounding box center [0, 0] width 0 height 0
click at [74, 449] on icon at bounding box center [74, 449] width 7 height 0
click at [0, 0] on input "checkbox" at bounding box center [0, 0] width 0 height 0
click at [197, 481] on span "Go to the next page" at bounding box center [194, 477] width 9 height 9
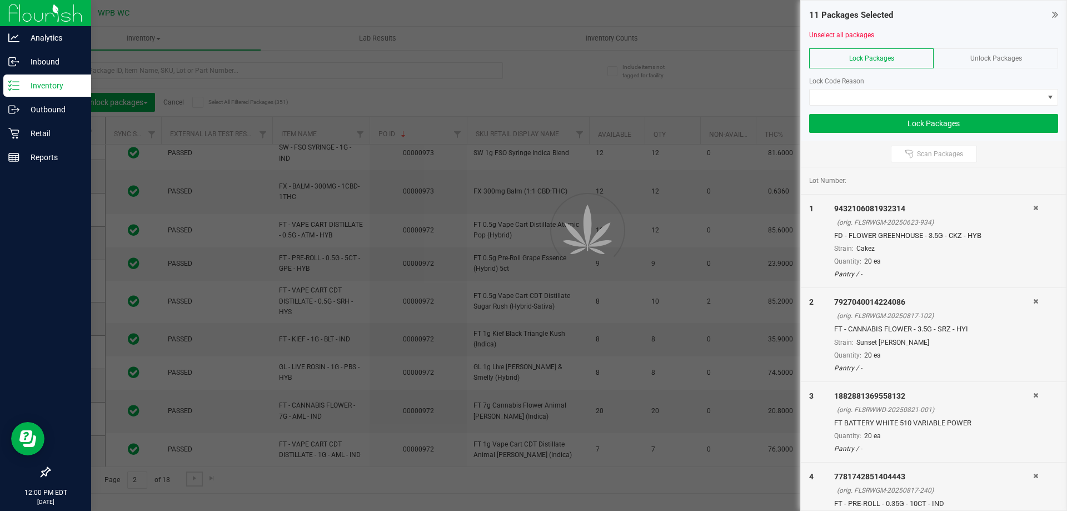
scroll to position [0, 0]
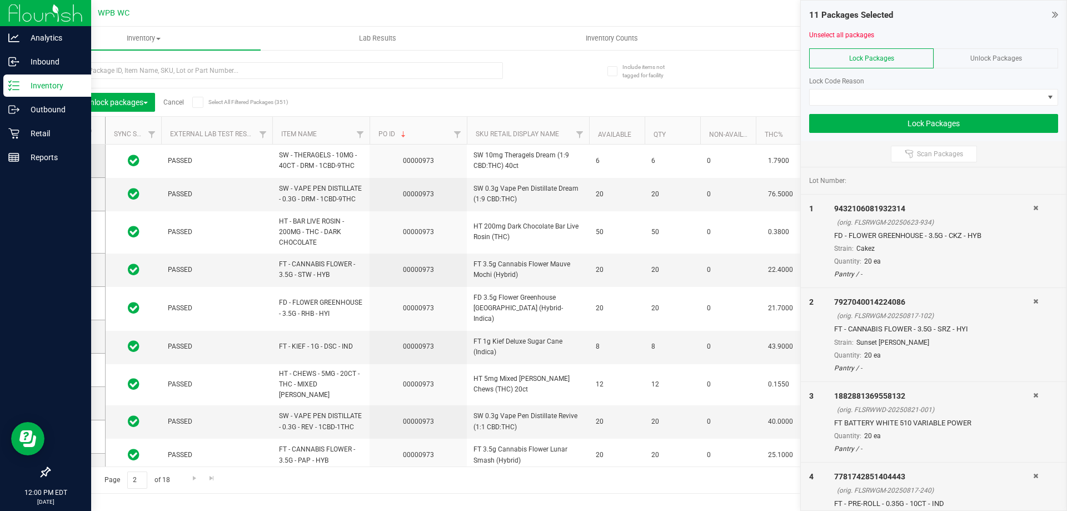
click at [74, 161] on icon at bounding box center [74, 161] width 7 height 0
click at [0, 0] on input "checkbox" at bounding box center [0, 0] width 0 height 0
click at [77, 194] on icon at bounding box center [74, 194] width 7 height 0
click at [0, 0] on input "checkbox" at bounding box center [0, 0] width 0 height 0
click at [77, 232] on icon at bounding box center [74, 232] width 7 height 0
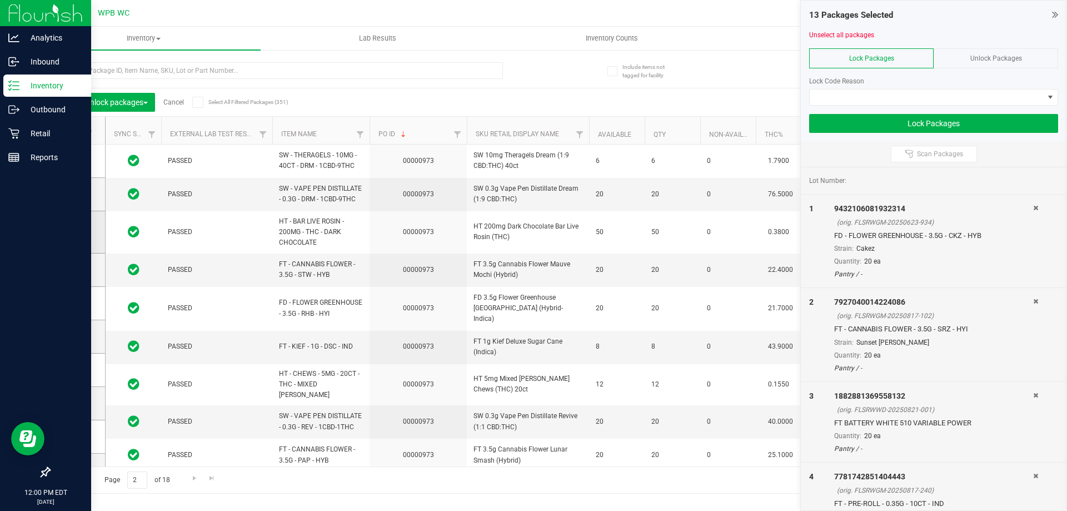
click at [0, 0] on input "checkbox" at bounding box center [0, 0] width 0 height 0
click at [79, 336] on span at bounding box center [74, 336] width 11 height 11
click at [0, 0] on input "checkbox" at bounding box center [0, 0] width 0 height 0
click at [74, 369] on icon at bounding box center [74, 369] width 7 height 0
click at [0, 0] on input "checkbox" at bounding box center [0, 0] width 0 height 0
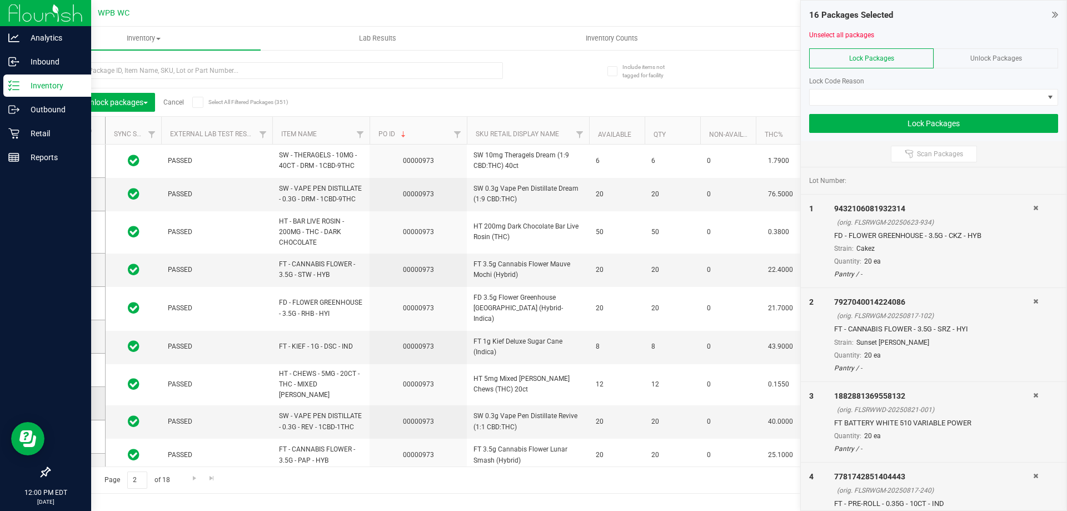
click at [74, 403] on icon at bounding box center [74, 403] width 7 height 0
click at [0, 0] on input "checkbox" at bounding box center [0, 0] width 0 height 0
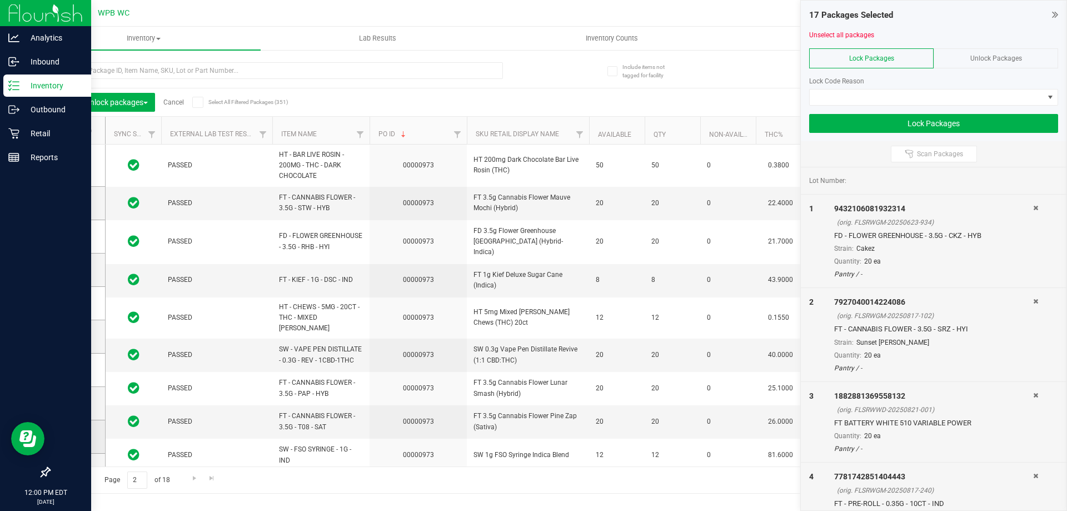
scroll to position [133, 0]
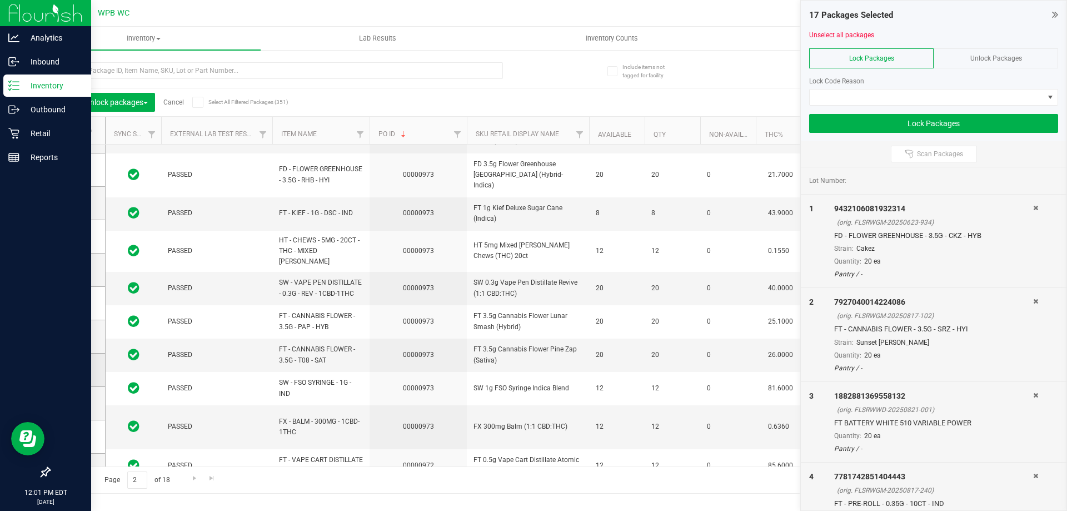
click at [78, 367] on span at bounding box center [74, 369] width 11 height 11
click at [0, 0] on input "checkbox" at bounding box center [0, 0] width 0 height 0
click at [79, 407] on span at bounding box center [74, 402] width 11 height 11
click at [0, 0] on input "checkbox" at bounding box center [0, 0] width 0 height 0
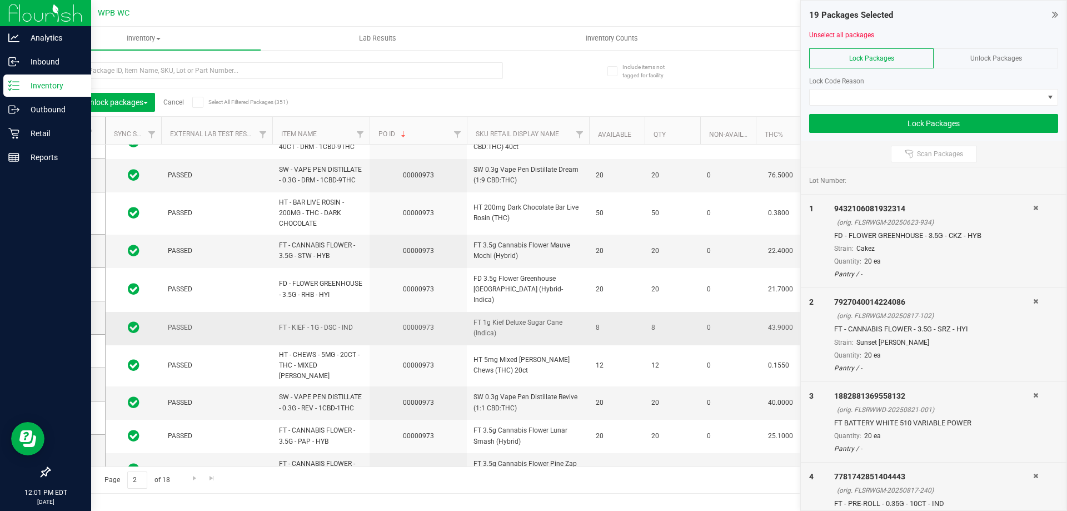
scroll to position [0, 0]
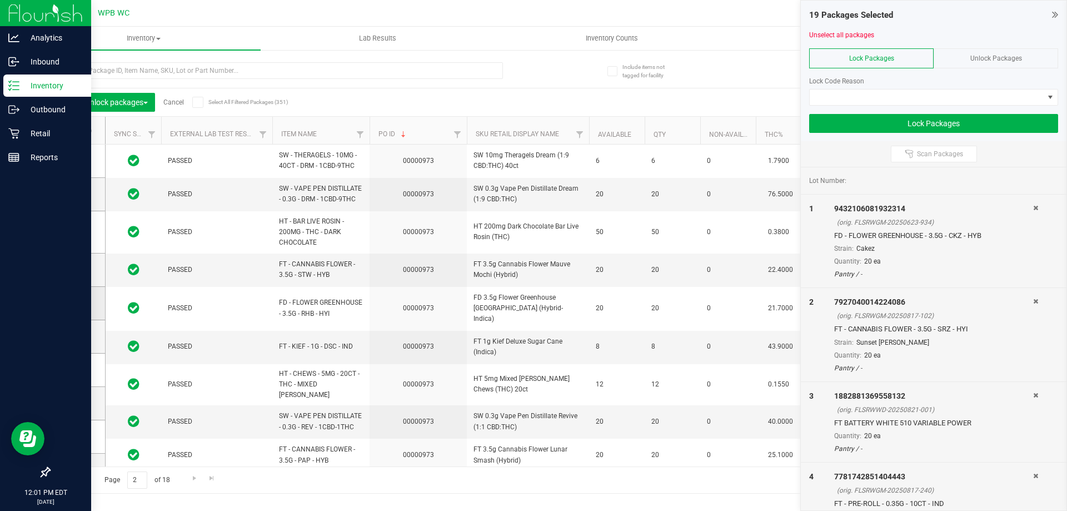
click at [77, 303] on icon at bounding box center [74, 303] width 7 height 0
click at [0, 0] on input "checkbox" at bounding box center [0, 0] width 0 height 0
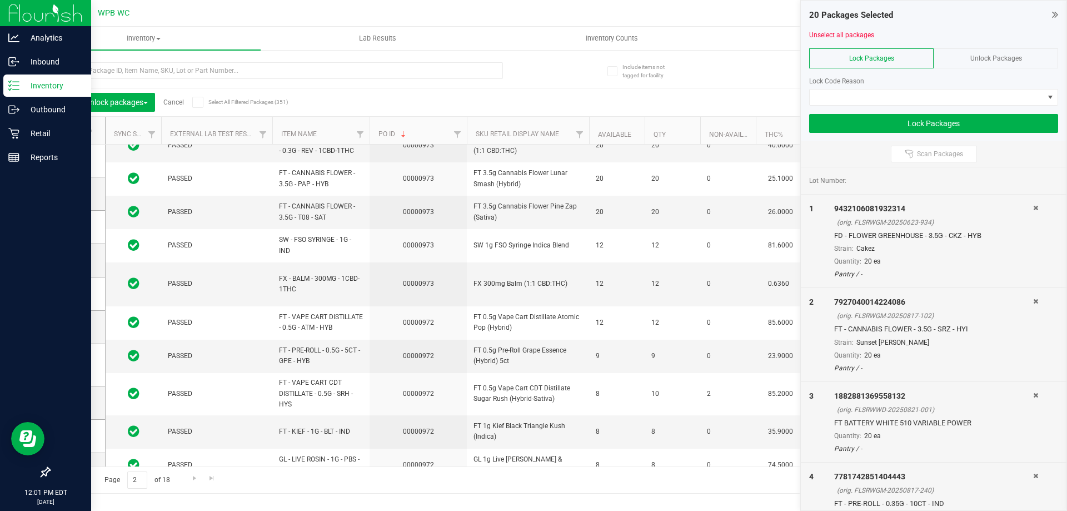
scroll to position [278, 0]
click at [86, 475] on link "Go to the previous page" at bounding box center [80, 478] width 16 height 15
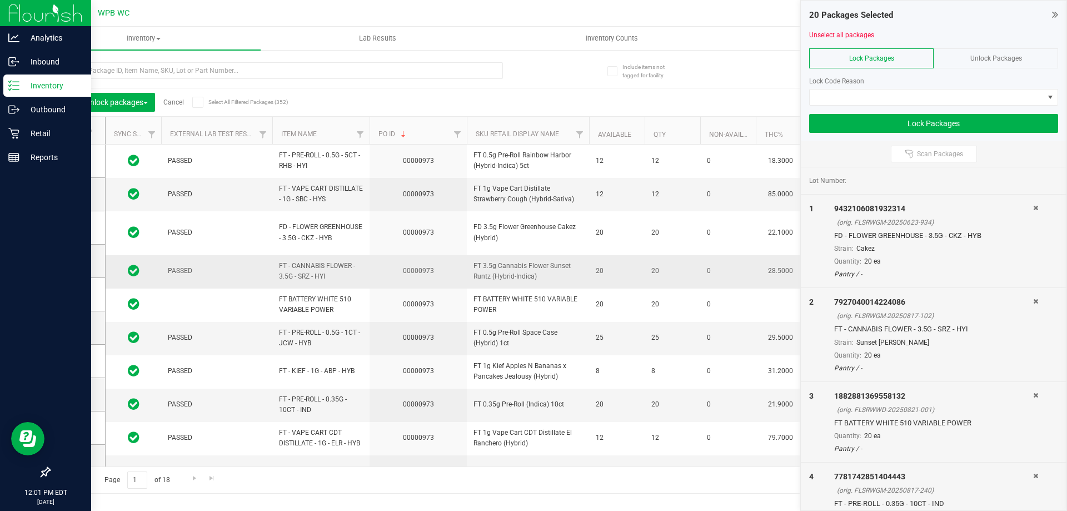
scroll to position [83, 0]
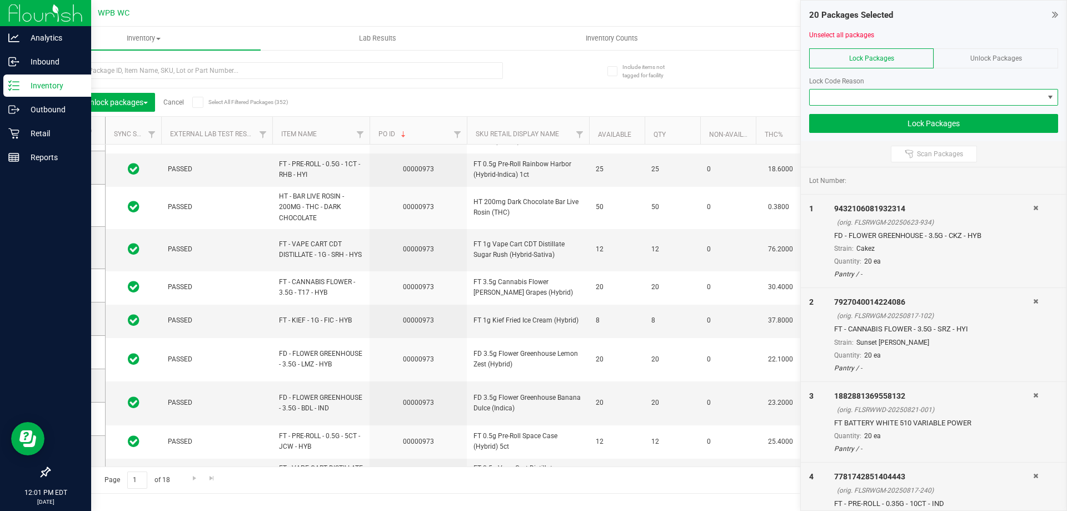
click at [894, 94] on span at bounding box center [926, 97] width 234 height 16
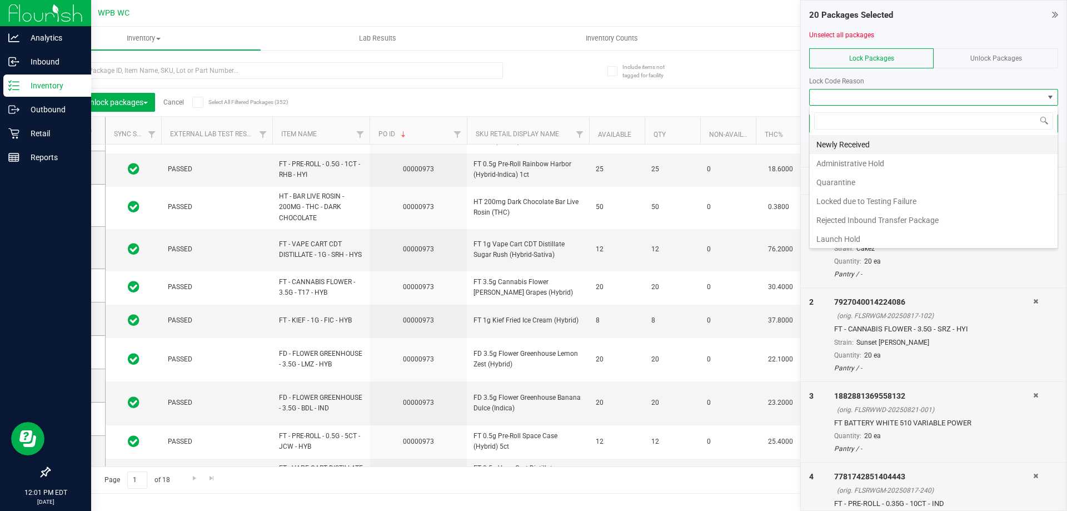
click at [841, 146] on li "Newly Received" at bounding box center [933, 144] width 248 height 19
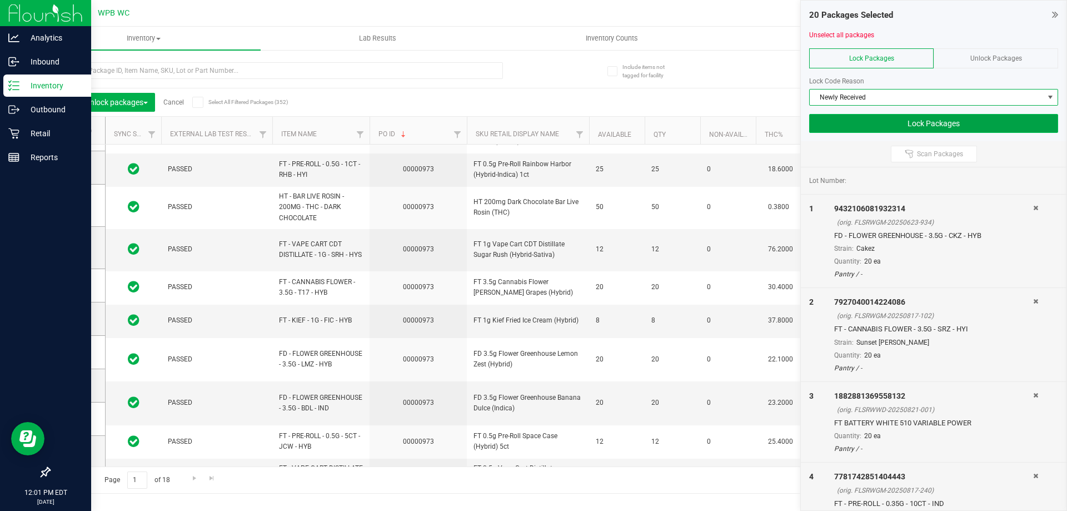
click at [907, 122] on button "Lock Packages" at bounding box center [933, 123] width 249 height 19
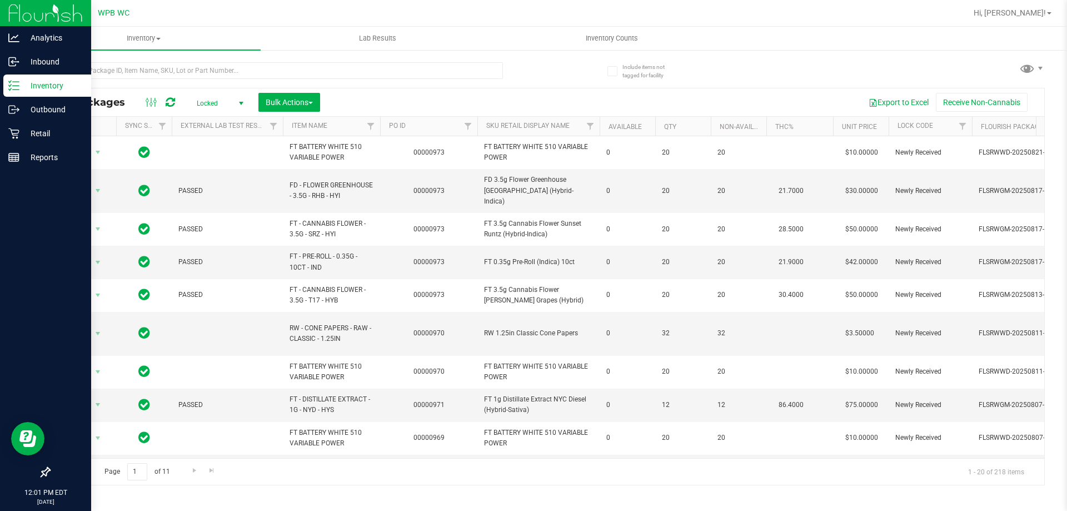
click at [439, 130] on th "PO ID" at bounding box center [428, 126] width 97 height 19
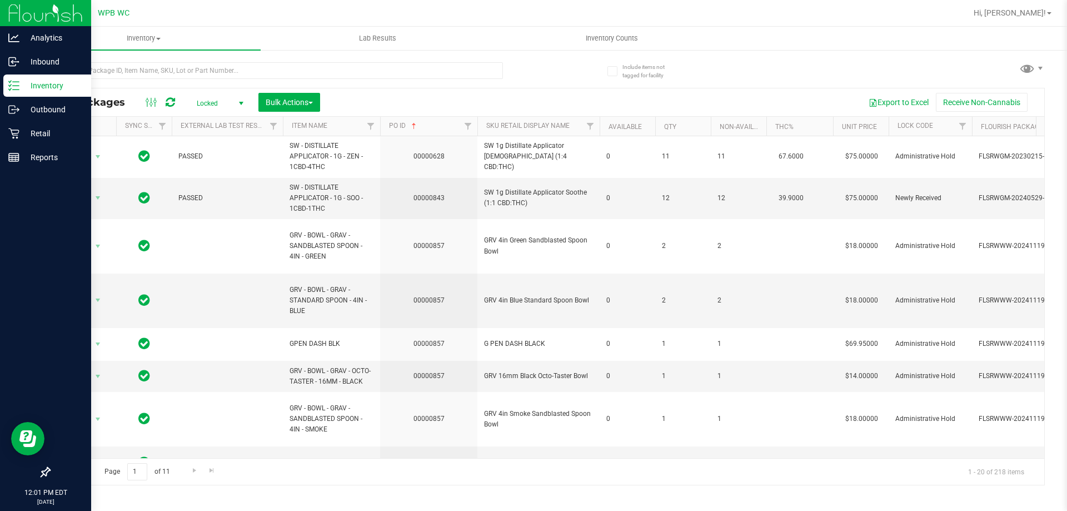
click at [438, 130] on th "PO ID" at bounding box center [428, 126] width 97 height 19
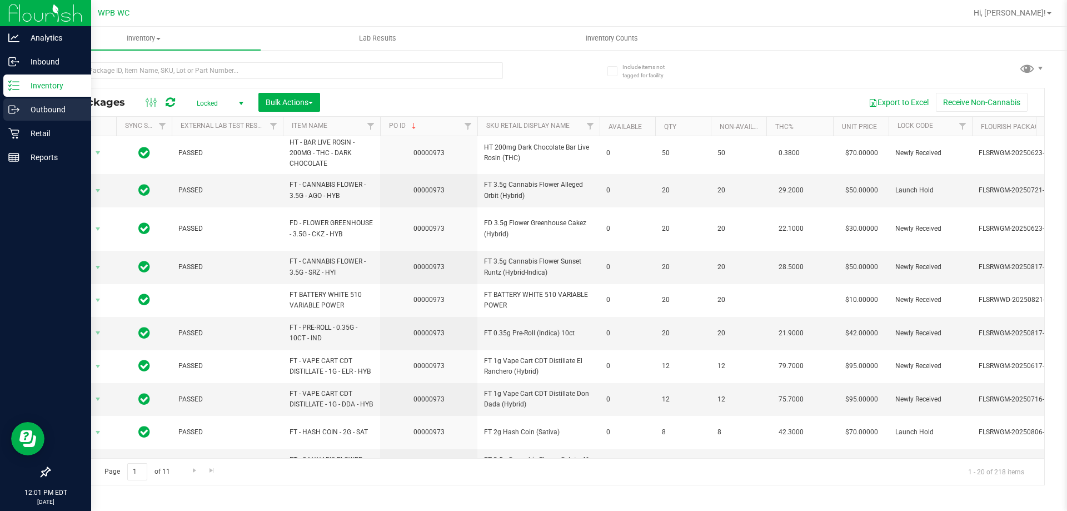
click at [39, 114] on p "Outbound" at bounding box center [52, 109] width 67 height 13
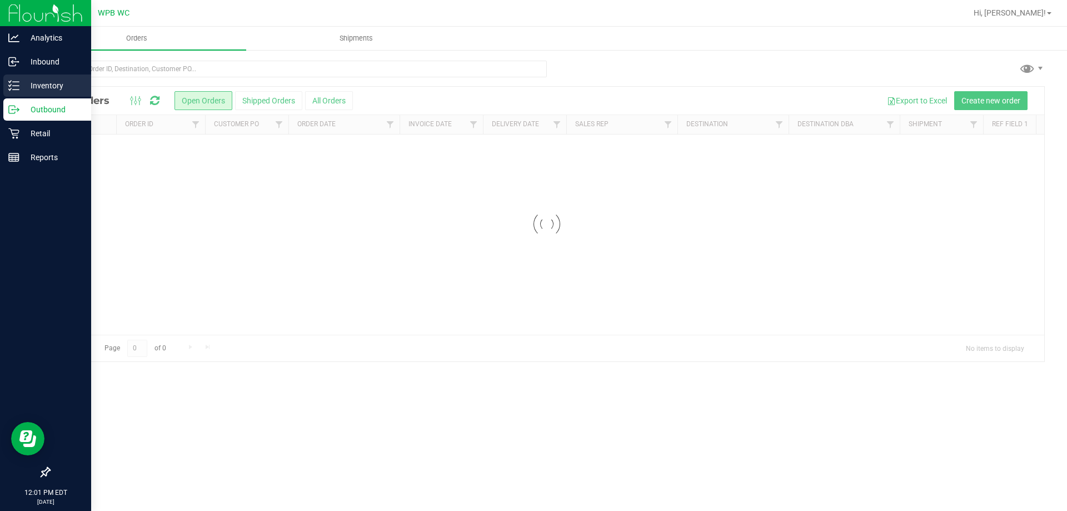
click at [48, 84] on p "Inventory" at bounding box center [52, 85] width 67 height 13
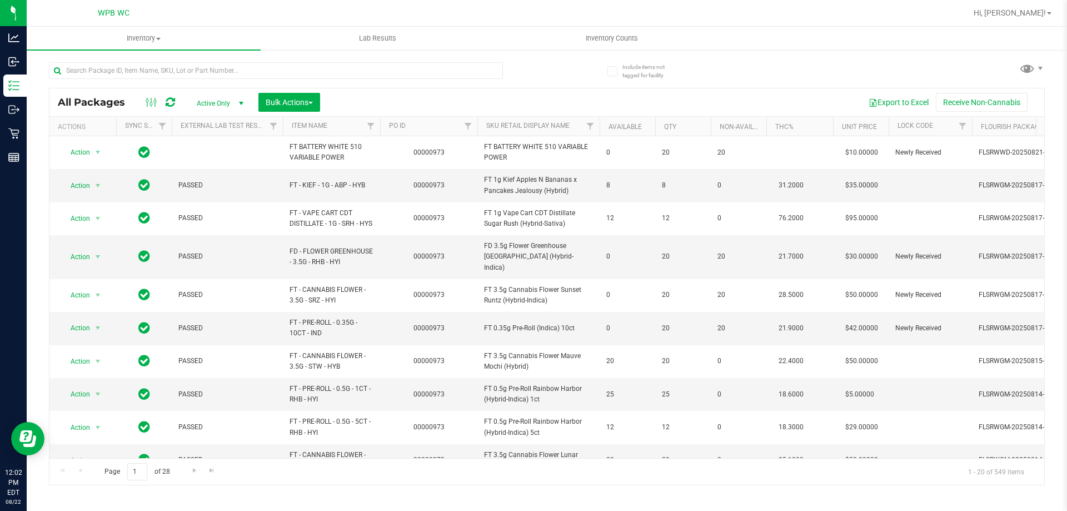
click at [433, 129] on th "PO ID" at bounding box center [428, 126] width 97 height 19
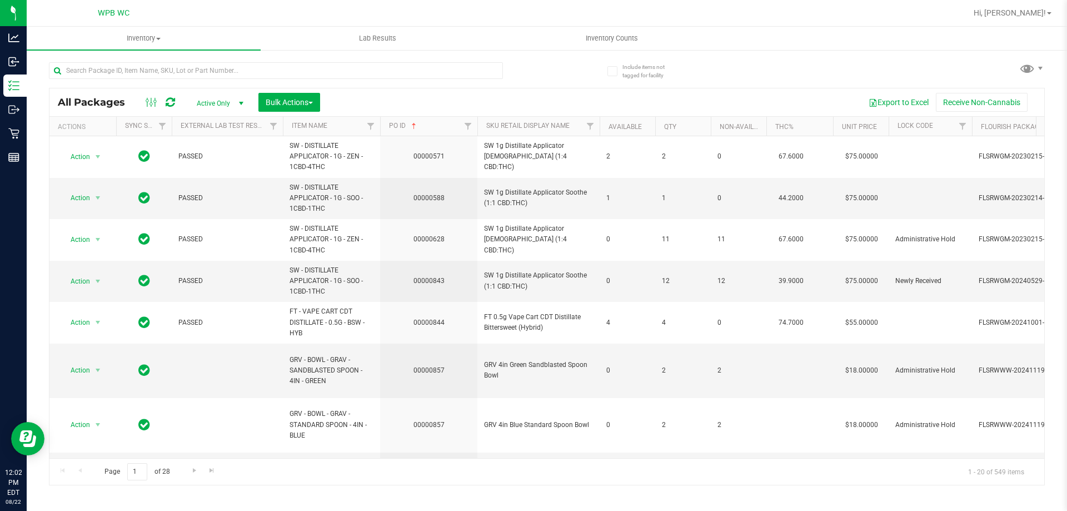
click at [433, 129] on th "PO ID" at bounding box center [428, 126] width 97 height 19
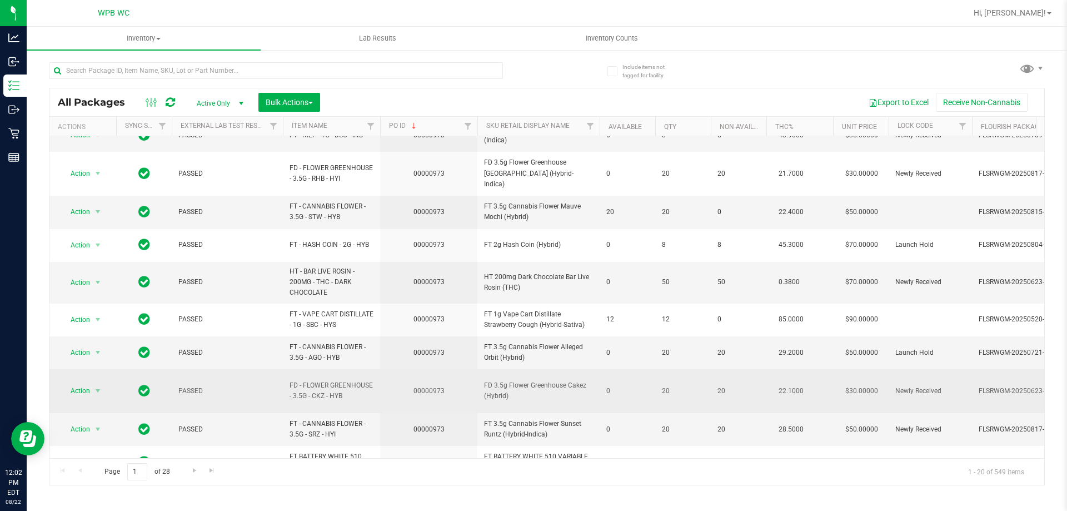
scroll to position [354, 0]
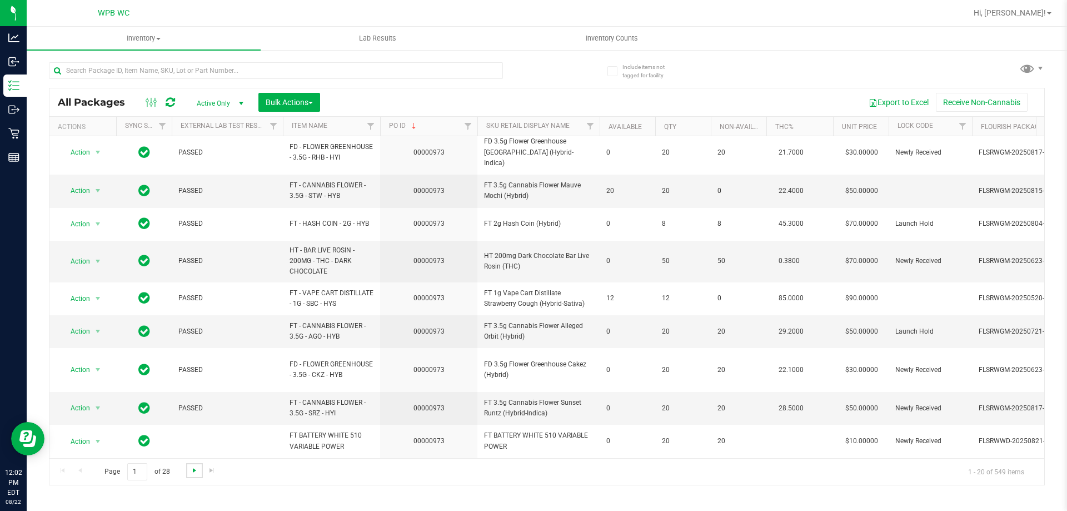
click at [197, 471] on span "Go to the next page" at bounding box center [194, 470] width 9 height 9
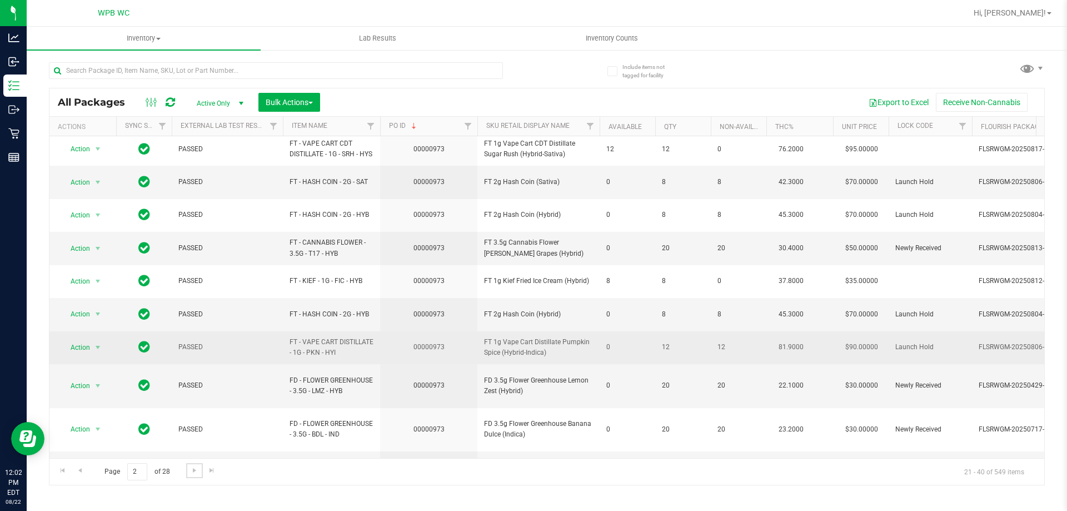
scroll to position [363, 0]
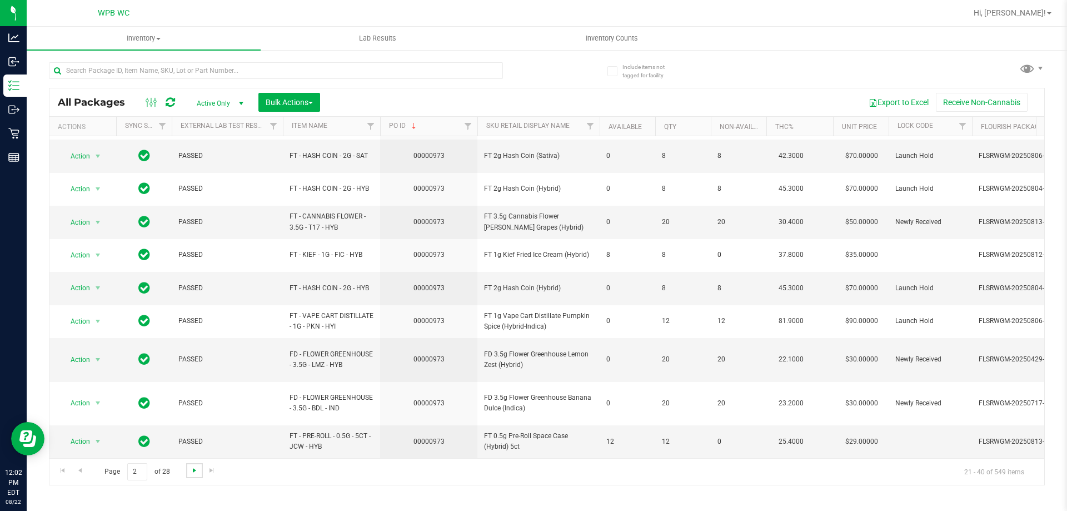
click at [192, 472] on span "Go to the next page" at bounding box center [194, 470] width 9 height 9
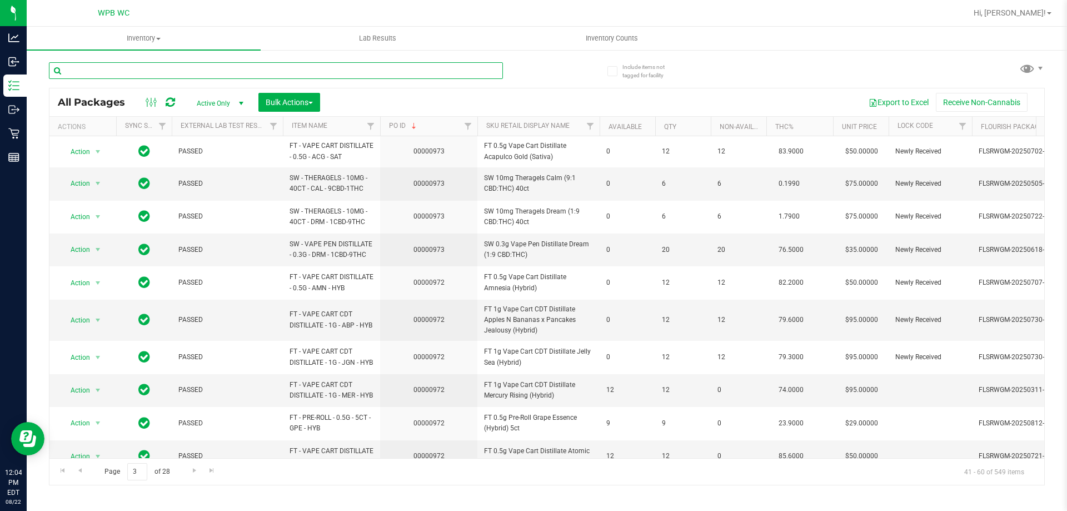
click at [173, 77] on input "text" at bounding box center [276, 70] width 454 height 17
type input "hash"
